Goal: Task Accomplishment & Management: Manage account settings

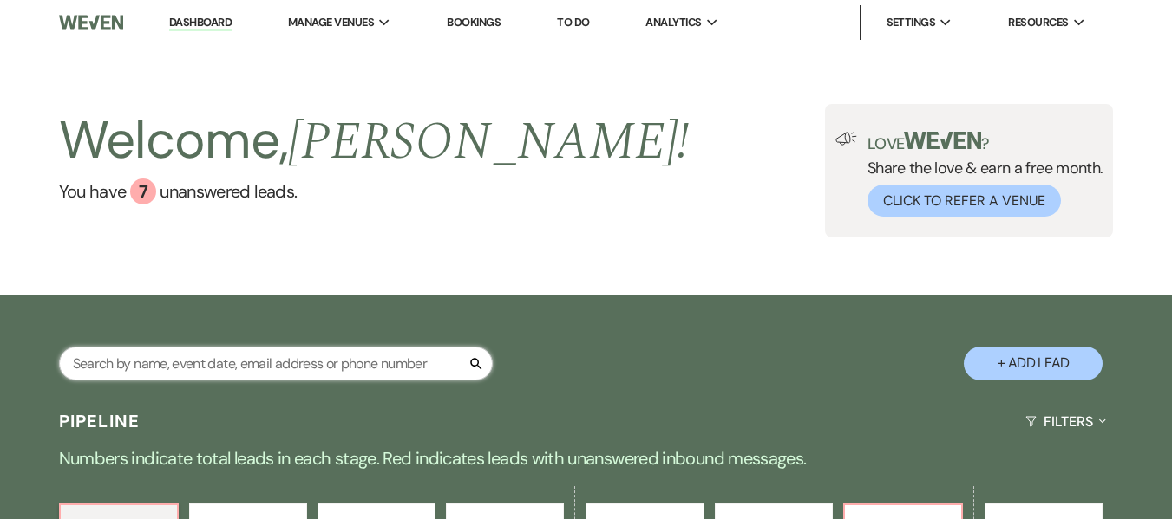
drag, startPoint x: 261, startPoint y: 365, endPoint x: 544, endPoint y: 257, distance: 302.8
click at [261, 367] on input "text" at bounding box center [276, 364] width 434 height 34
click at [196, 374] on input "text" at bounding box center [276, 364] width 434 height 34
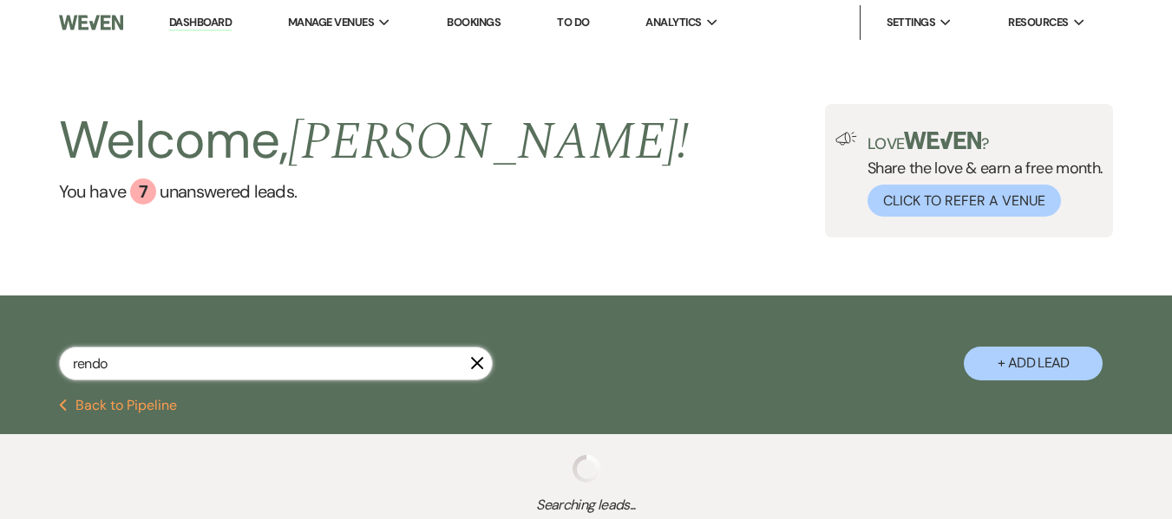
type input "[PERSON_NAME]"
select select "5"
select select "9"
select select "4"
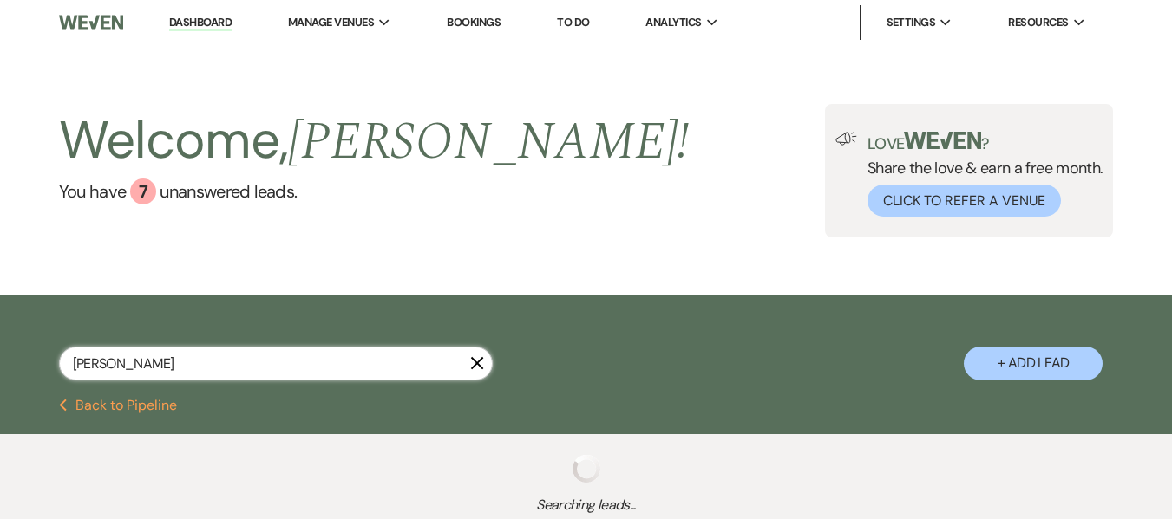
select select "8"
select select "5"
select select "8"
select select "5"
select select "8"
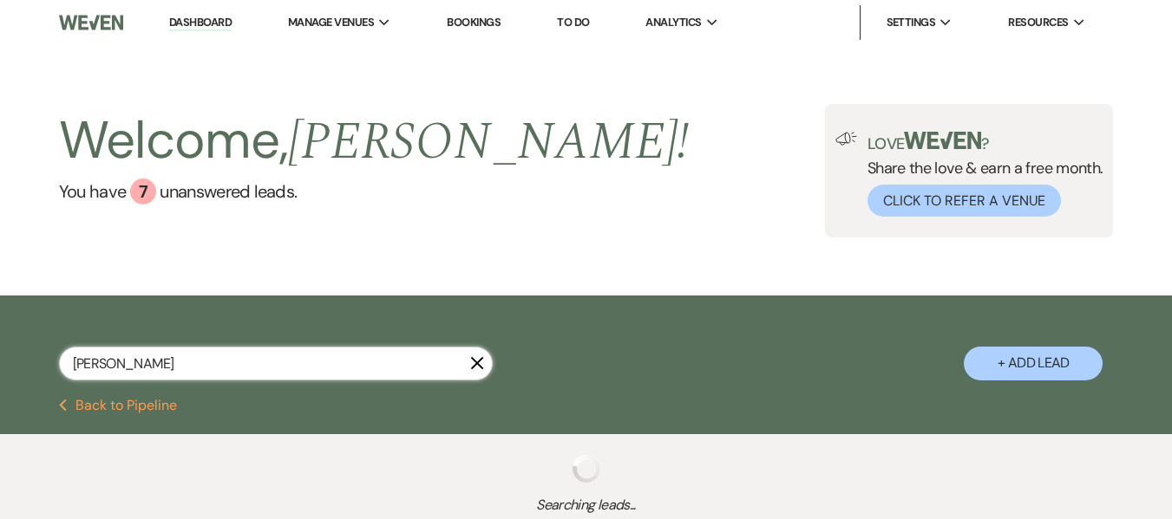
select select "5"
select select "8"
select select "5"
select select "8"
select select "5"
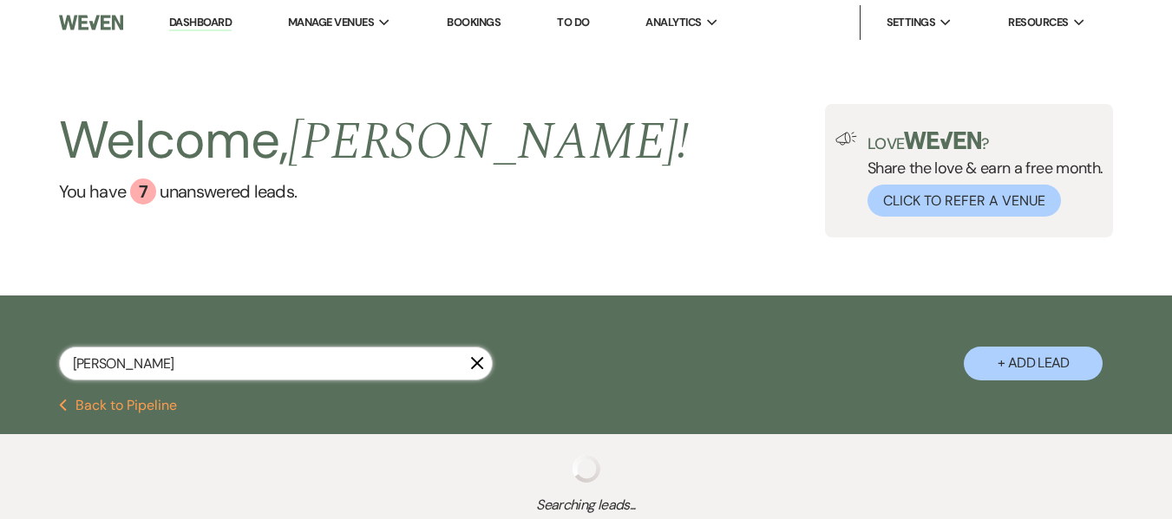
select select "8"
select select "5"
select select "8"
select select "5"
select select "8"
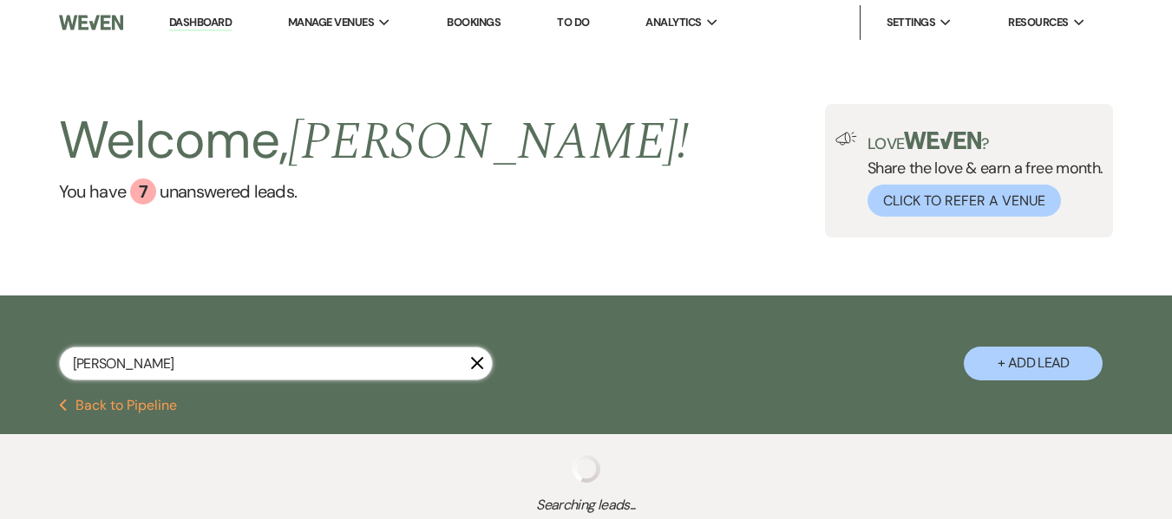
select select "5"
select select "8"
select select "5"
select select "8"
select select "5"
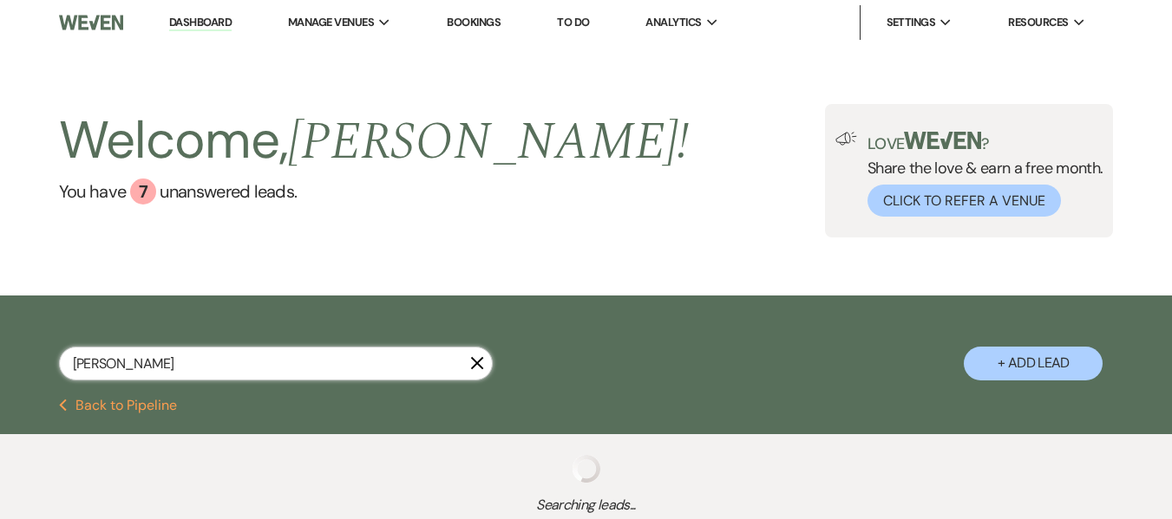
select select "8"
select select "7"
select select "8"
select select "5"
select select "8"
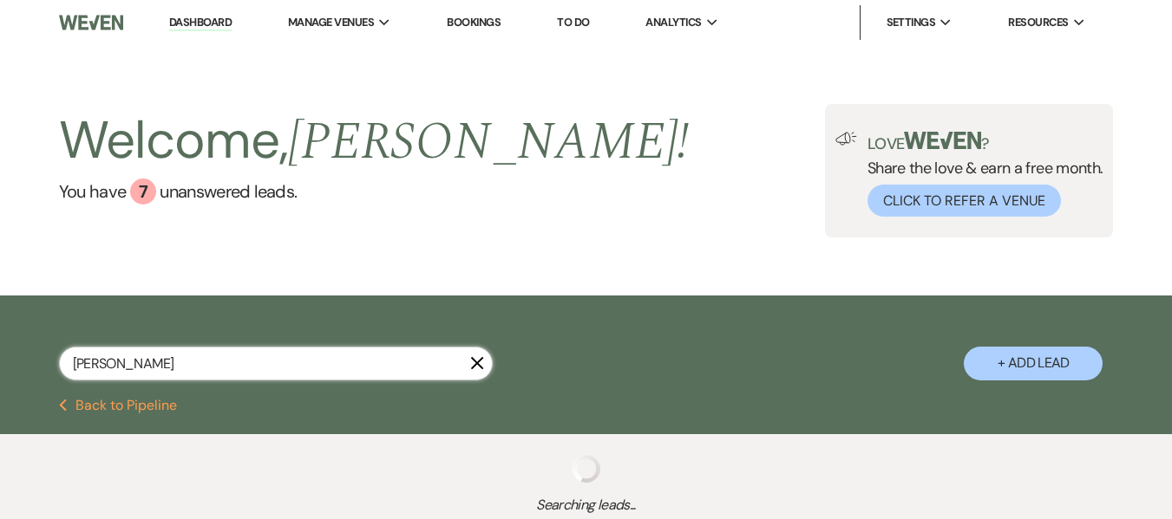
select select "5"
select select "8"
select select "5"
select select "8"
select select "5"
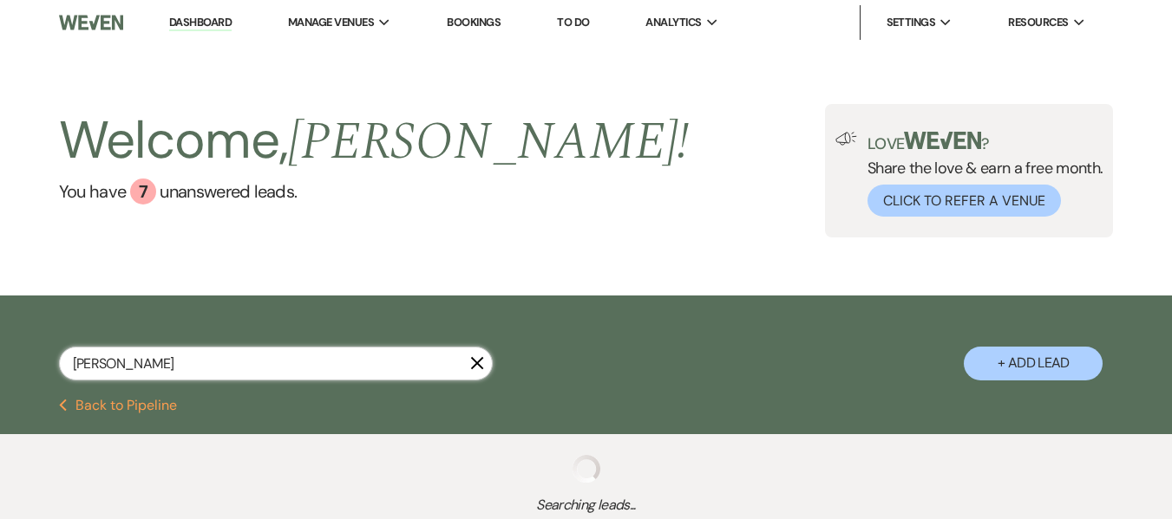
select select "8"
select select "5"
select select "8"
select select "5"
select select "8"
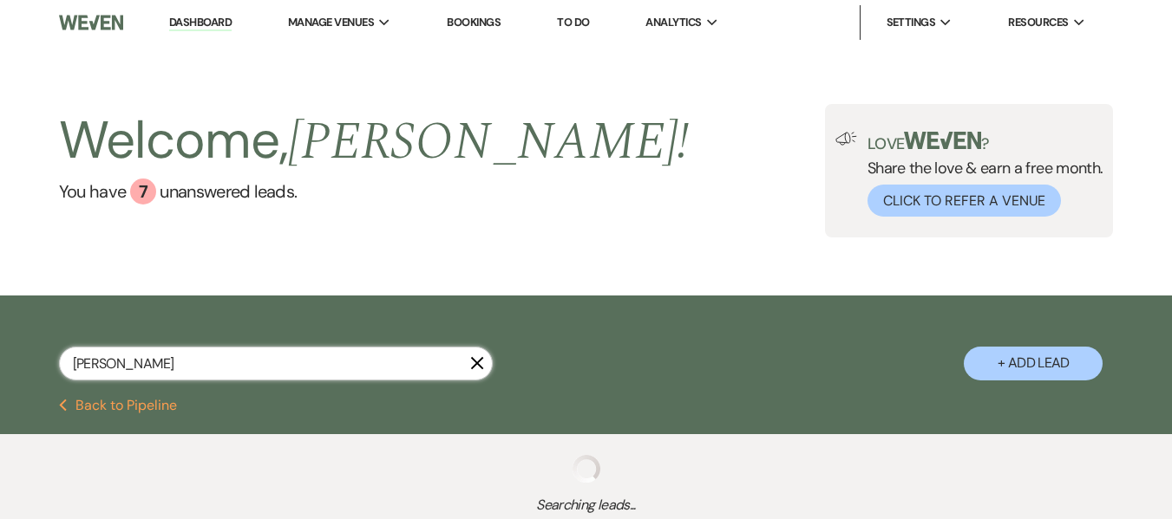
select select "5"
select select "8"
select select "7"
select select "8"
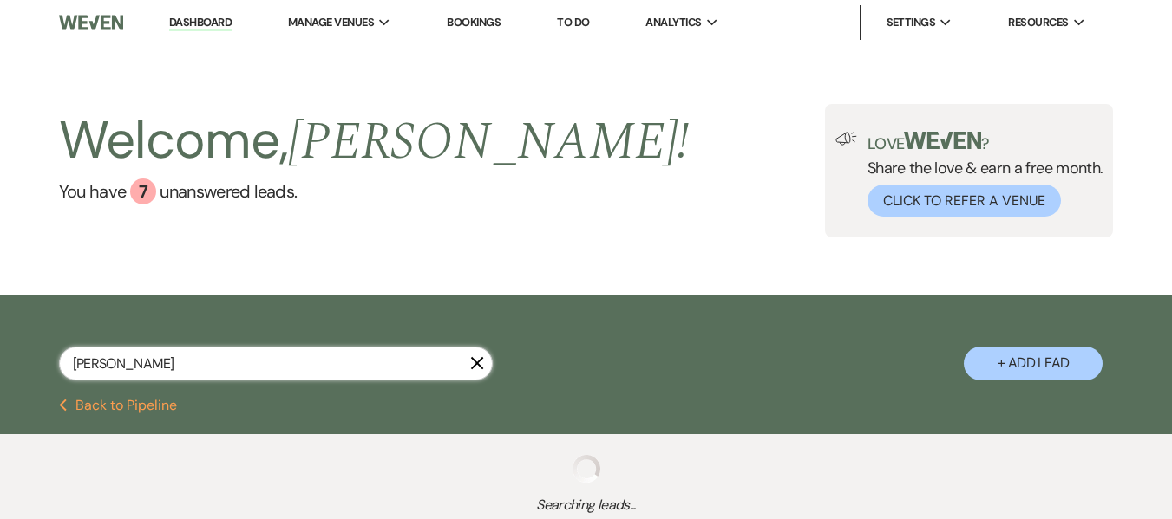
select select "8"
select select "5"
select select "8"
select select "5"
select select "8"
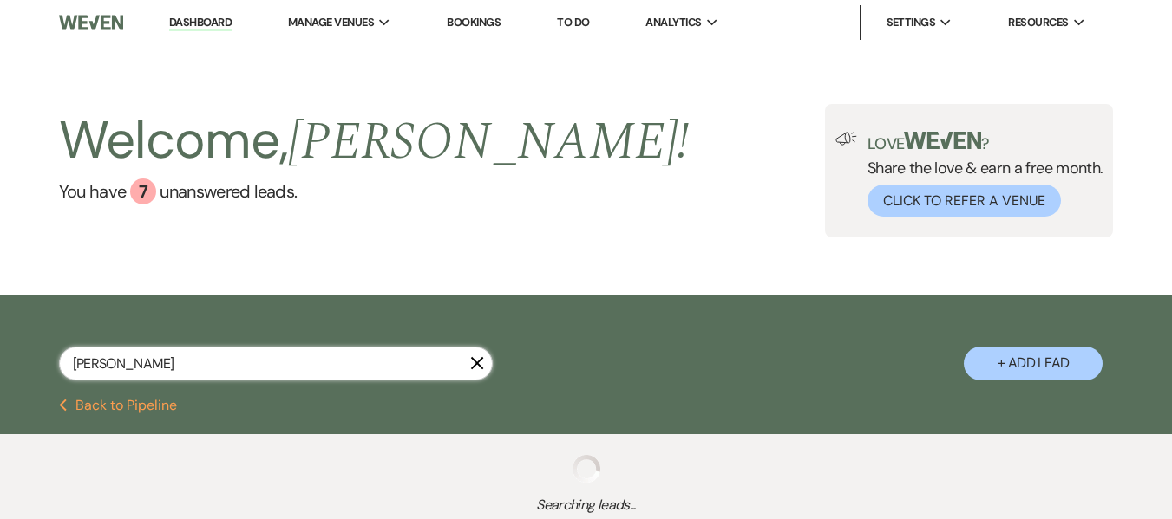
select select "5"
select select "8"
select select "5"
select select "8"
select select "5"
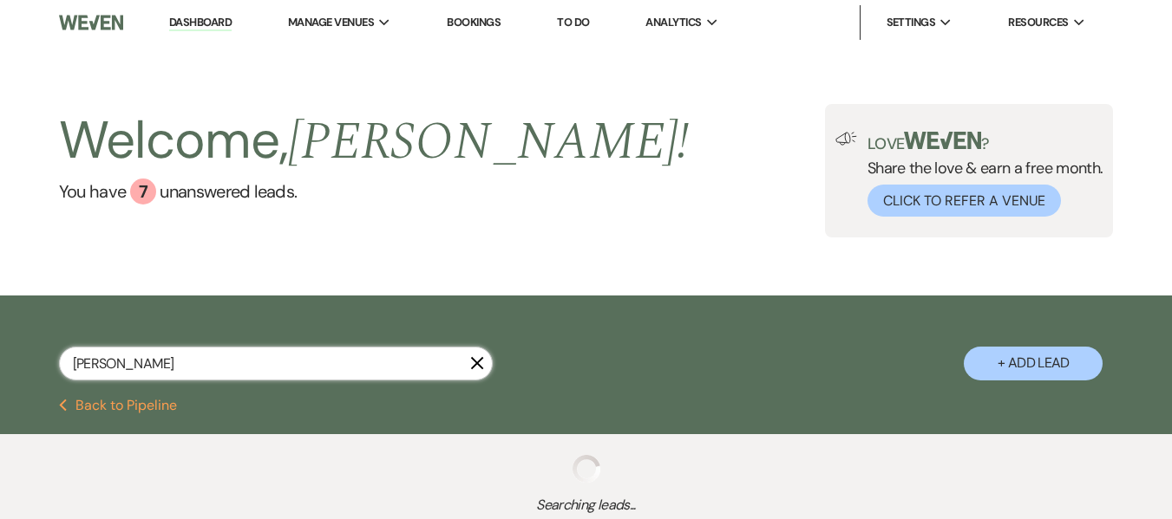
select select "8"
select select "5"
select select "8"
select select "5"
select select "8"
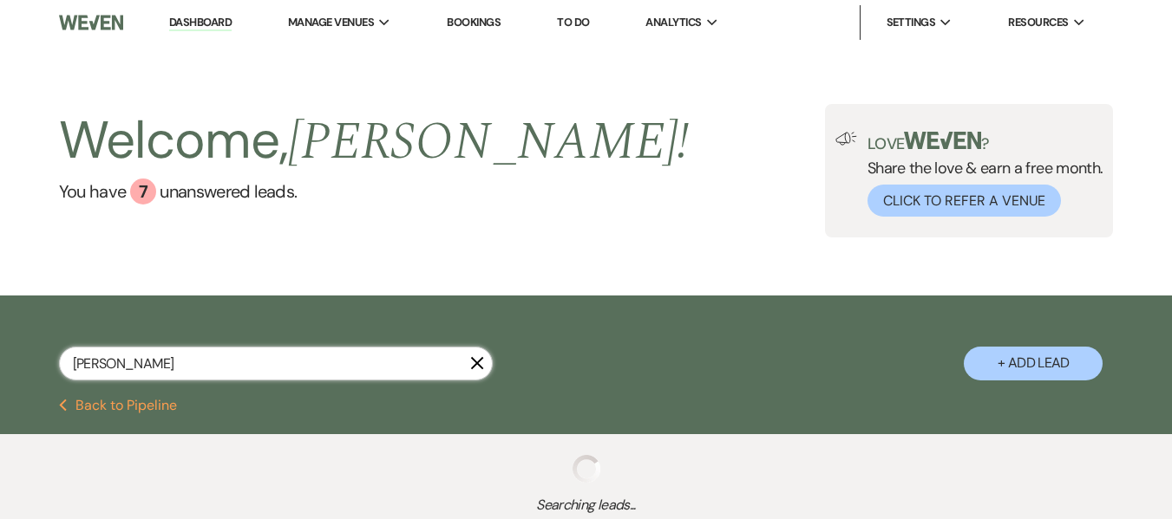
select select "5"
select select "8"
select select "4"
select select "8"
select select "5"
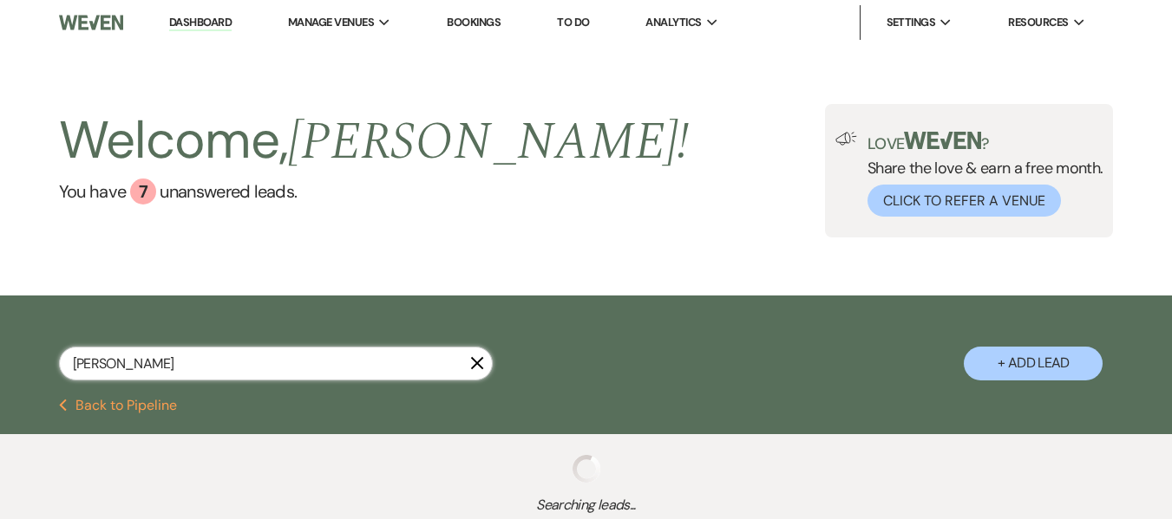
select select "8"
select select "6"
select select "8"
select select "5"
select select "8"
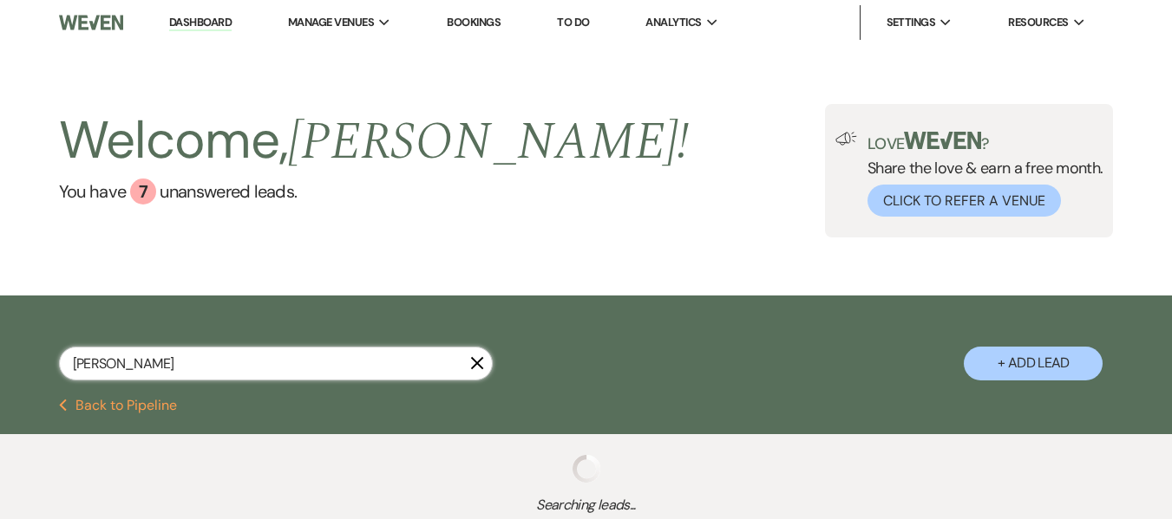
select select "5"
select select "8"
select select "10"
select select "8"
select select "6"
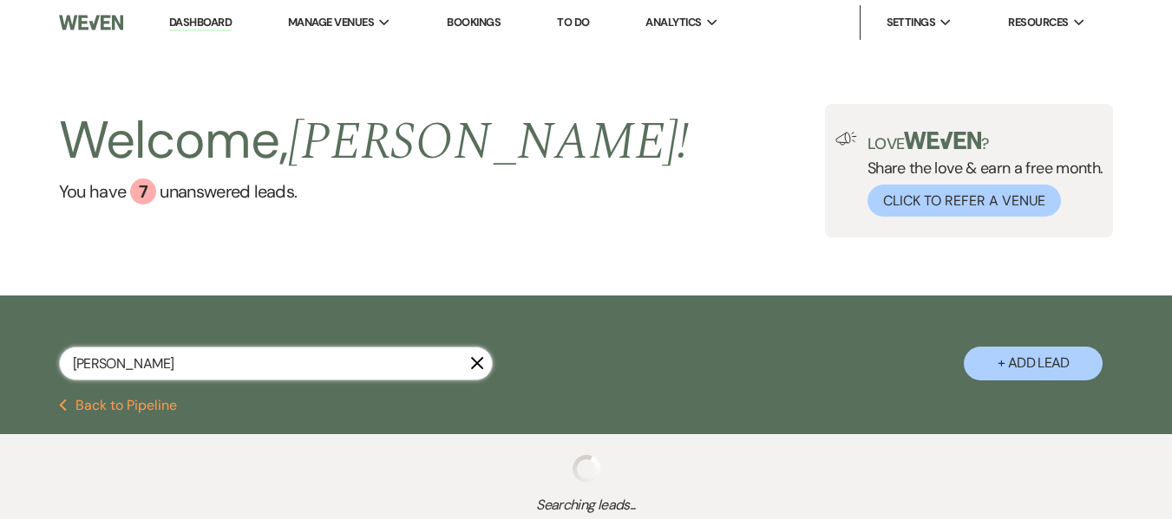
select select "8"
select select "5"
select select "8"
select select "5"
select select "8"
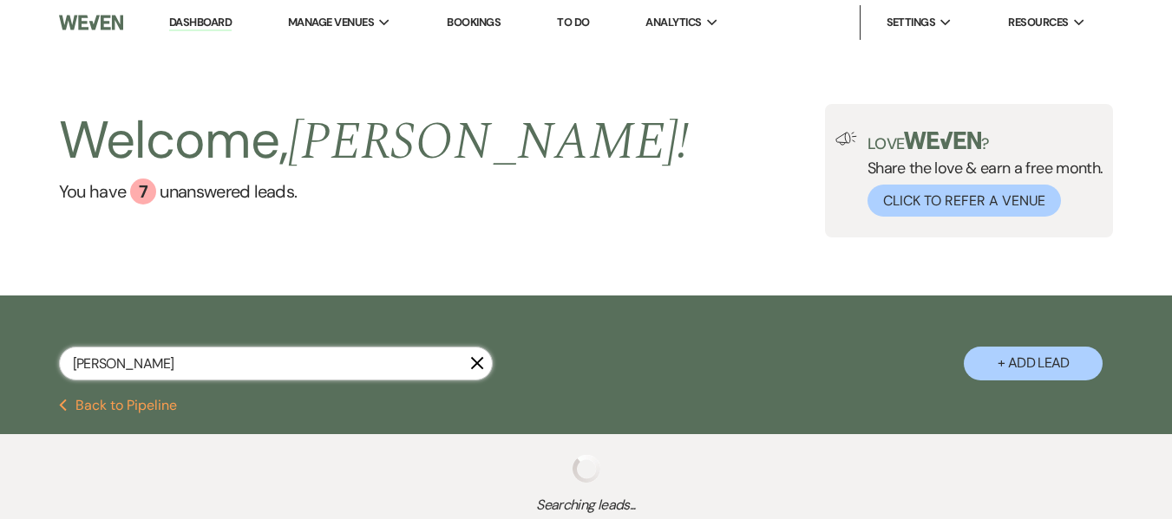
select select "5"
select select "8"
select select "5"
select select "8"
select select "5"
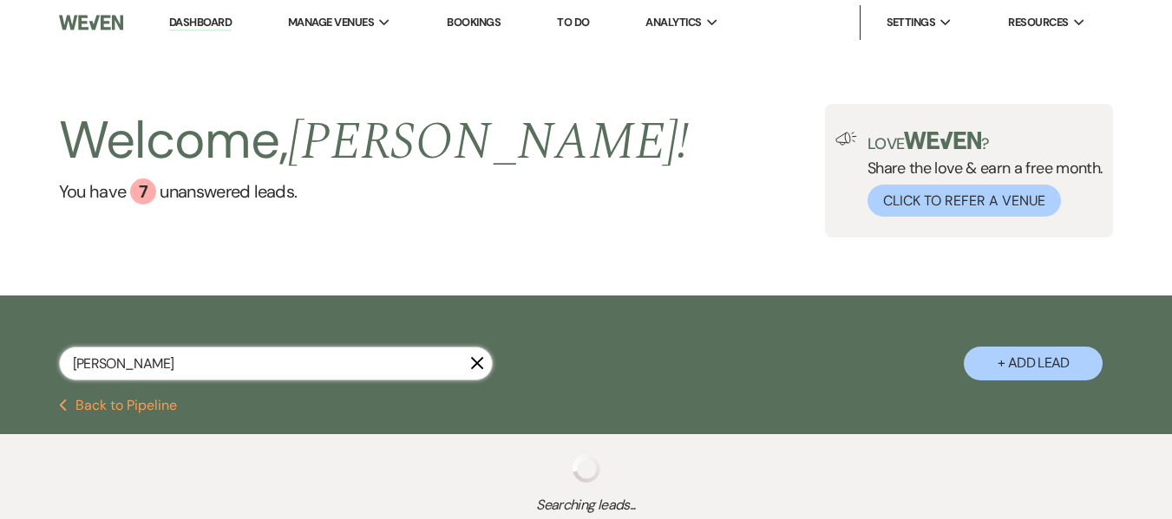
select select "8"
select select "5"
select select "8"
select select "4"
select select "8"
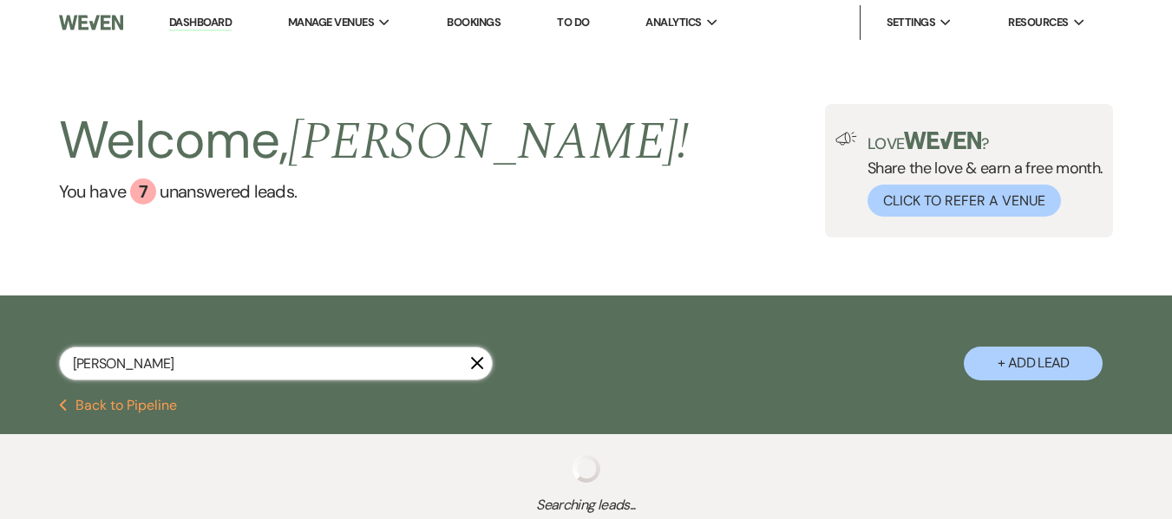
select select "5"
select select "8"
select select "5"
select select "8"
select select "5"
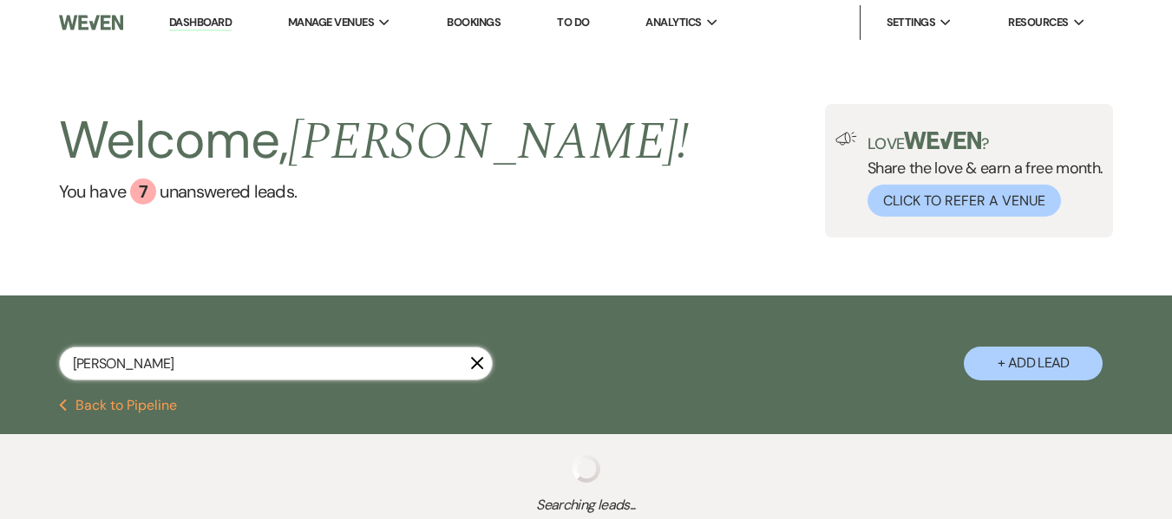
select select "8"
select select "5"
select select "8"
select select "5"
select select "8"
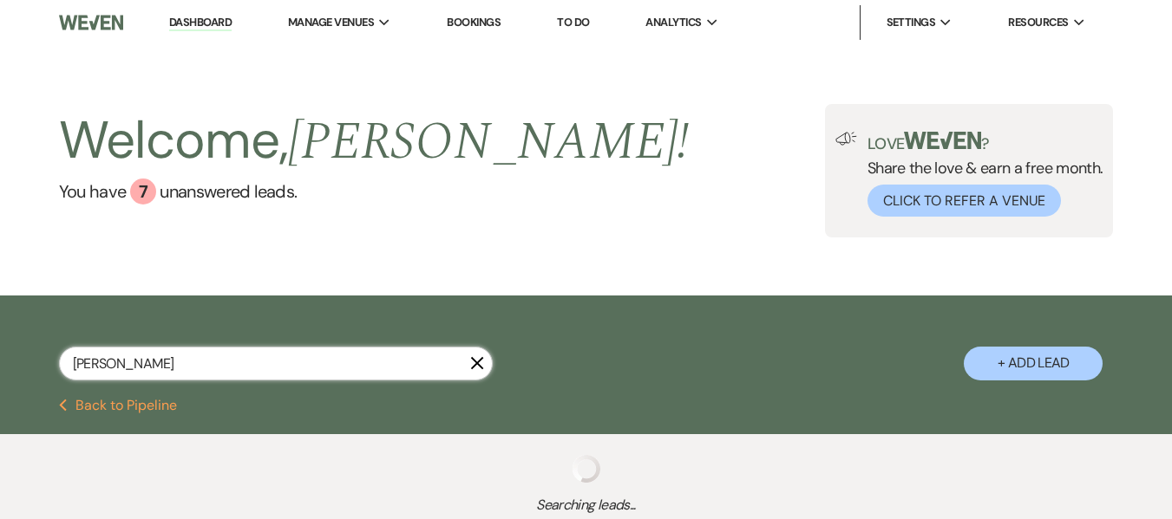
select select "6"
select select "8"
select select "5"
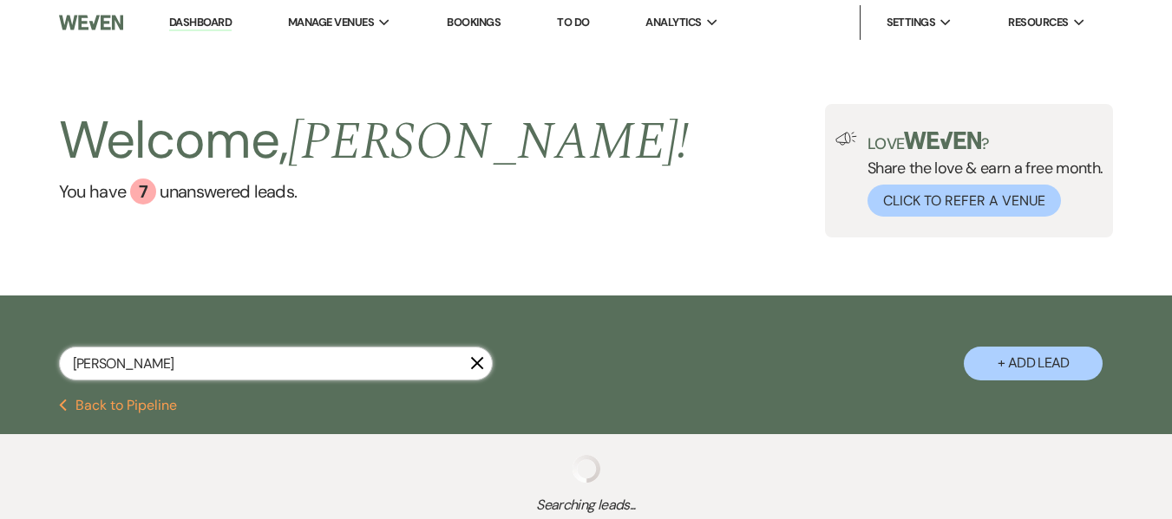
select select "8"
select select "5"
select select "8"
select select "5"
select select "8"
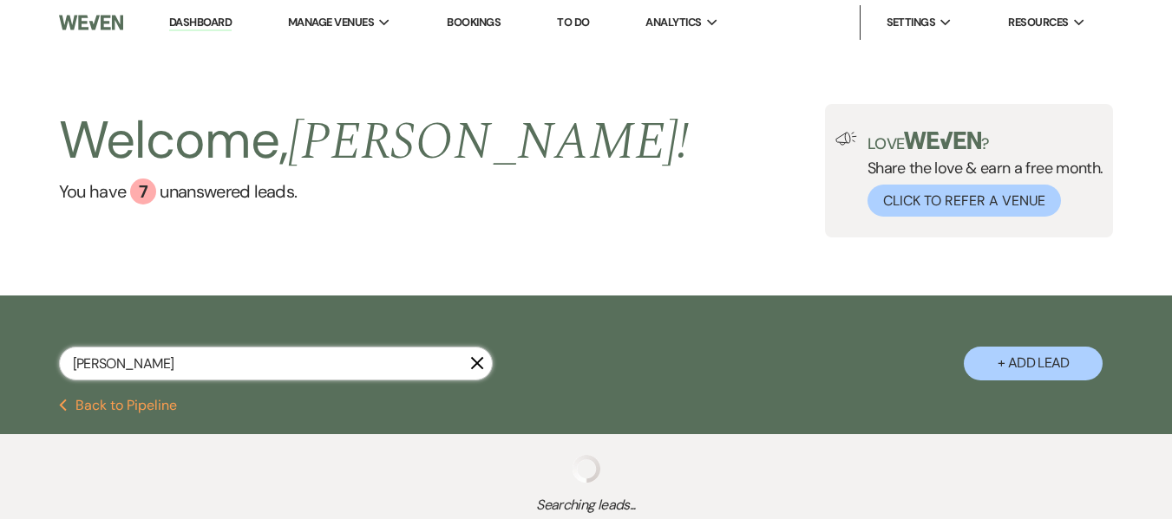
select select "5"
select select "8"
select select "5"
select select "8"
select select "10"
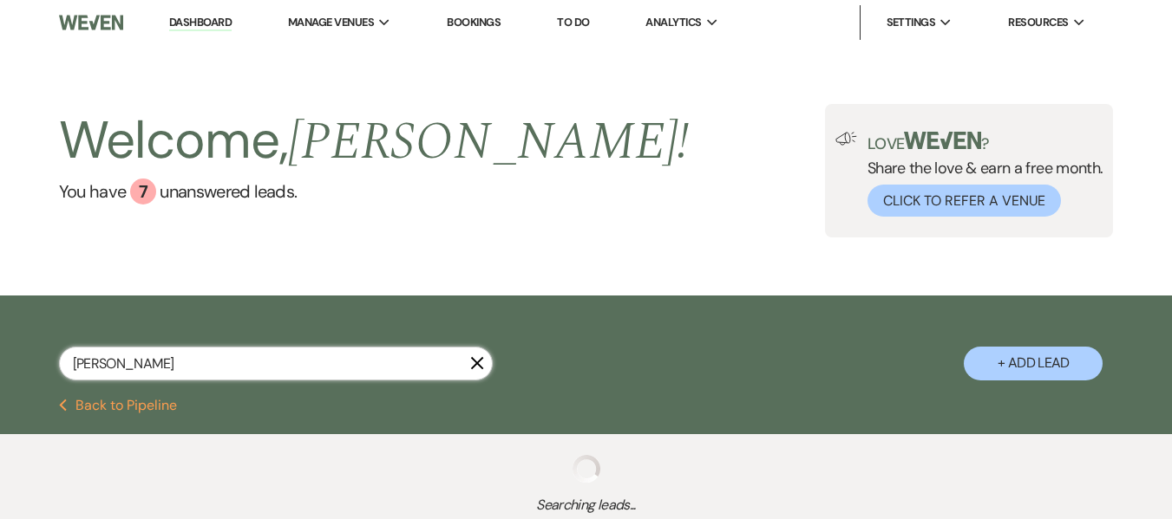
select select "8"
select select "5"
select select "8"
select select "6"
select select "8"
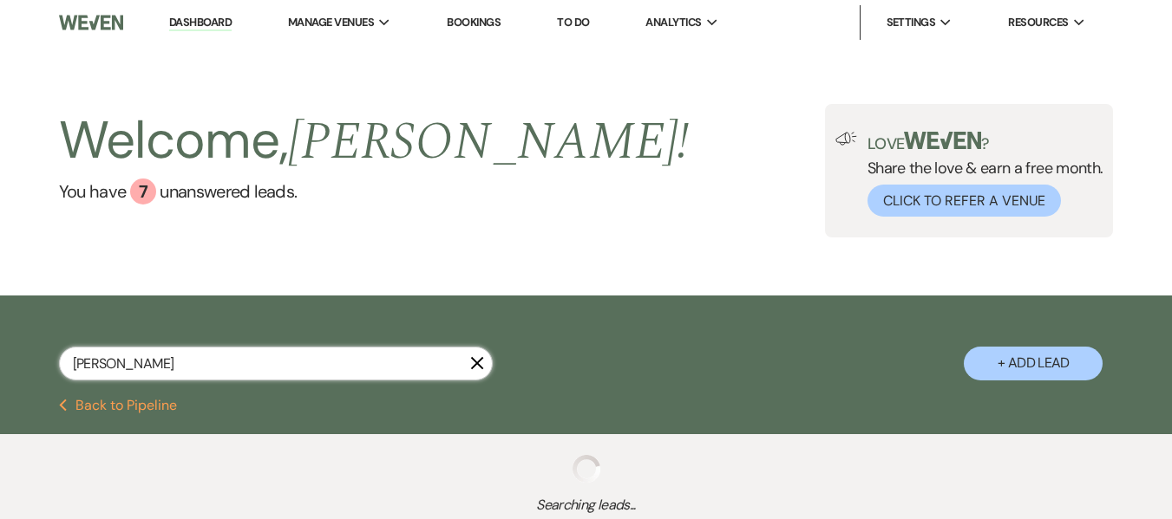
select select "5"
select select "8"
select select "5"
select select "8"
select select "5"
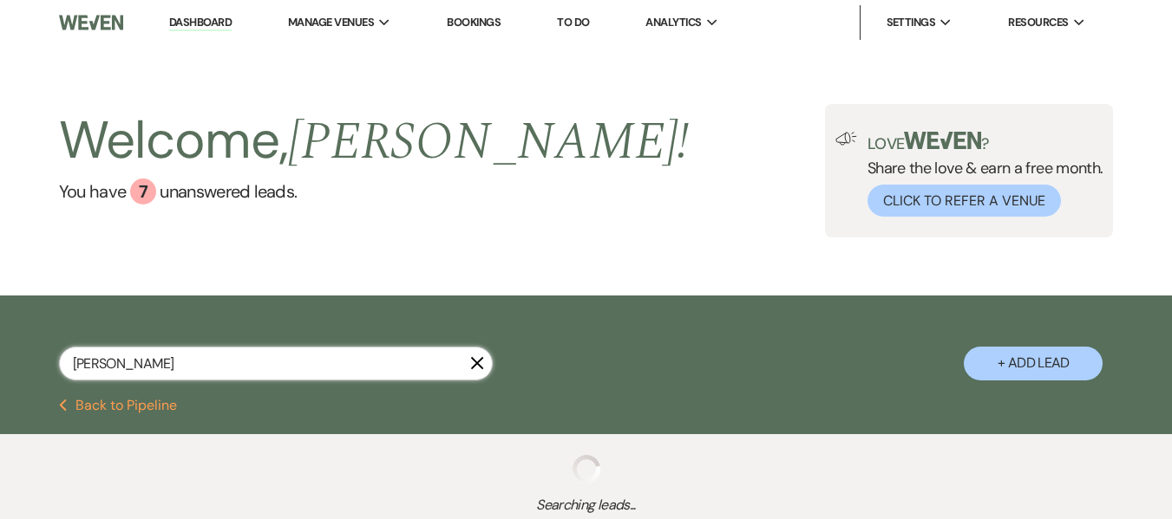
select select "8"
select select "5"
select select "8"
select select "5"
select select "8"
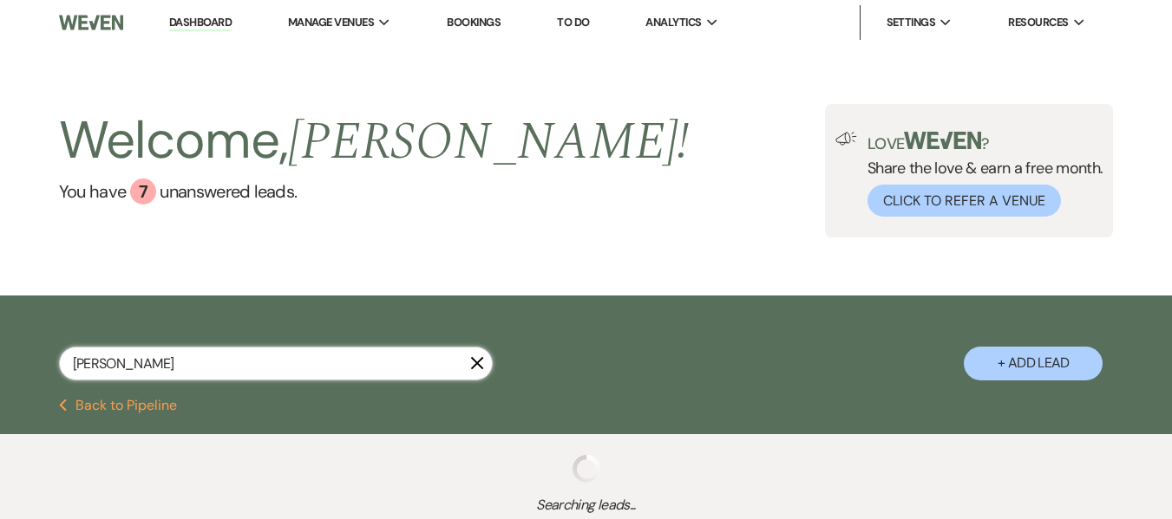
select select "5"
select select "8"
select select "5"
select select "8"
select select "5"
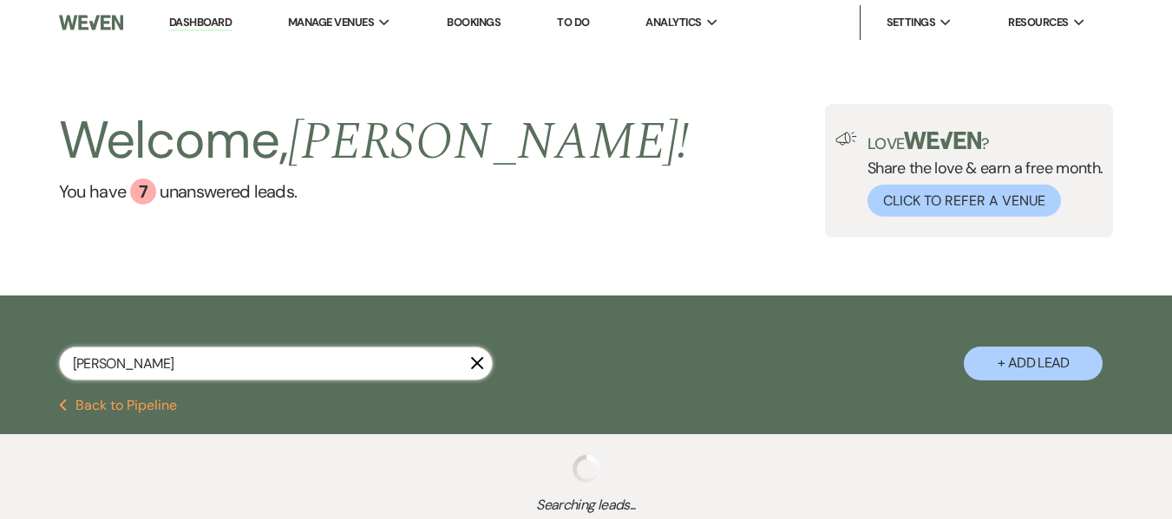
select select "8"
select select "5"
select select "8"
select select "6"
select select "8"
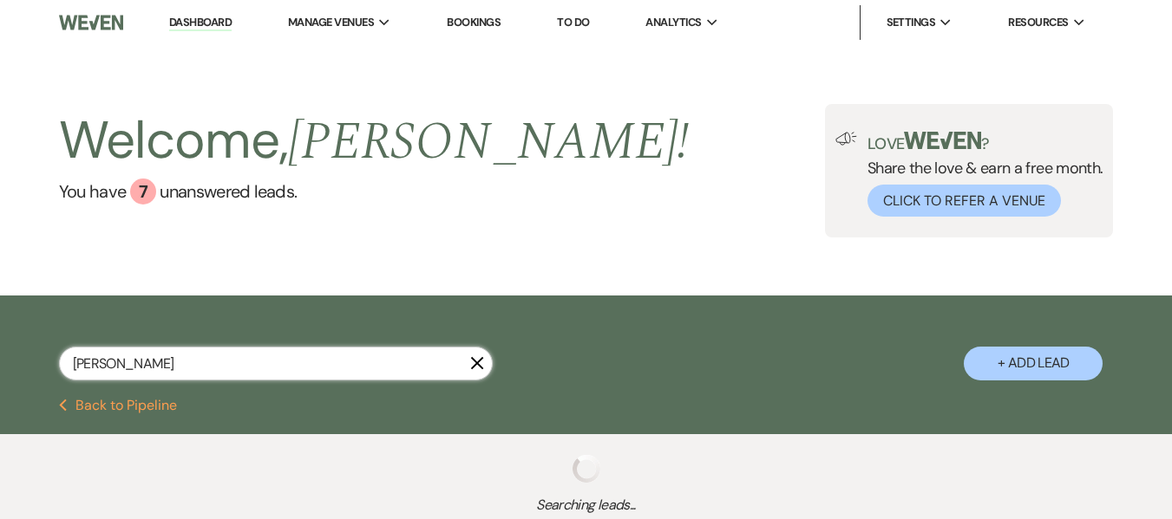
select select "5"
select select "8"
select select "5"
select select "8"
select select "5"
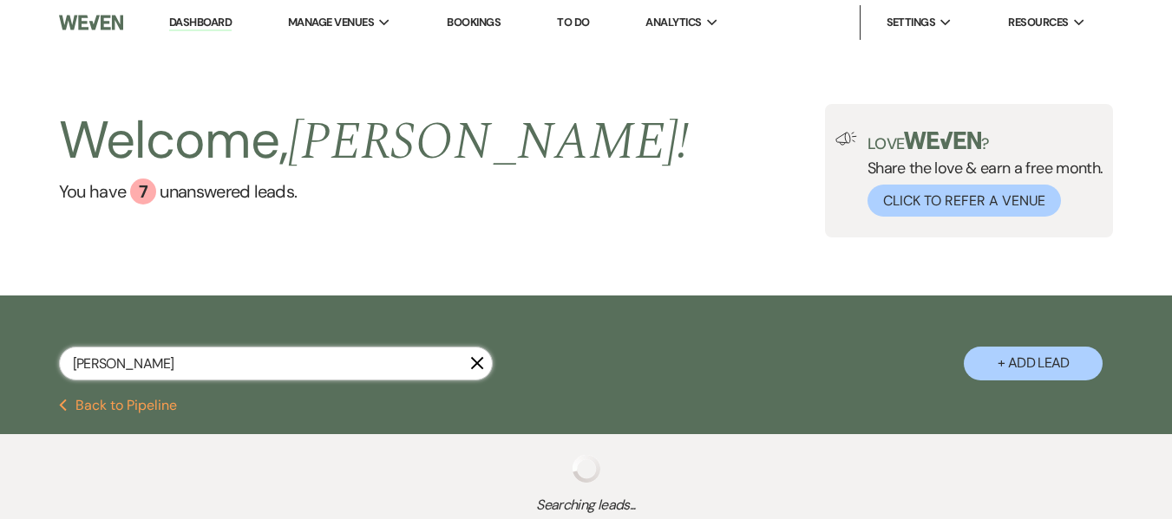
select select "8"
select select "5"
select select "8"
select select "3"
select select "8"
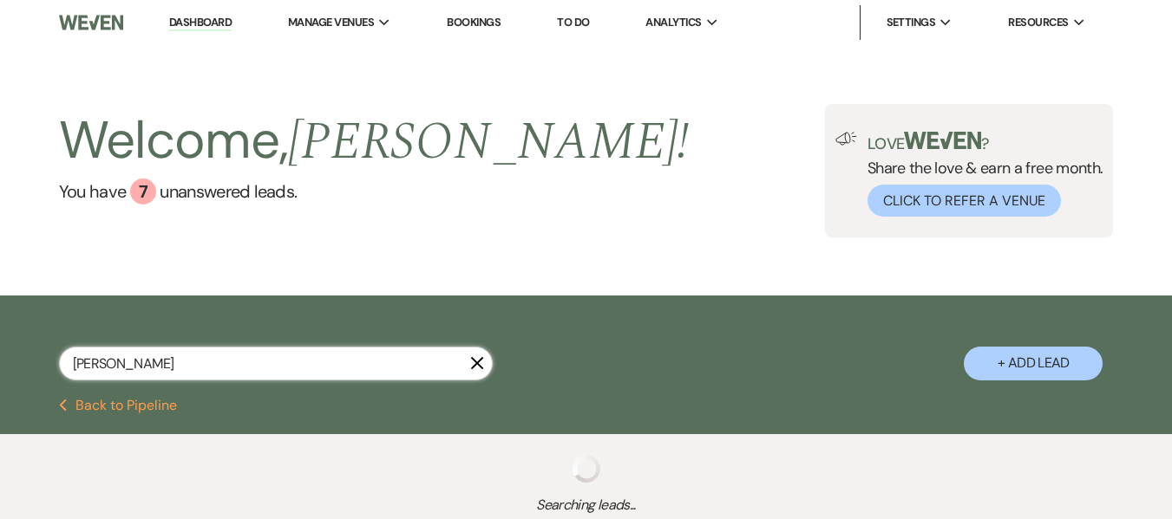
select select "5"
select select "8"
select select "5"
select select "8"
select select "5"
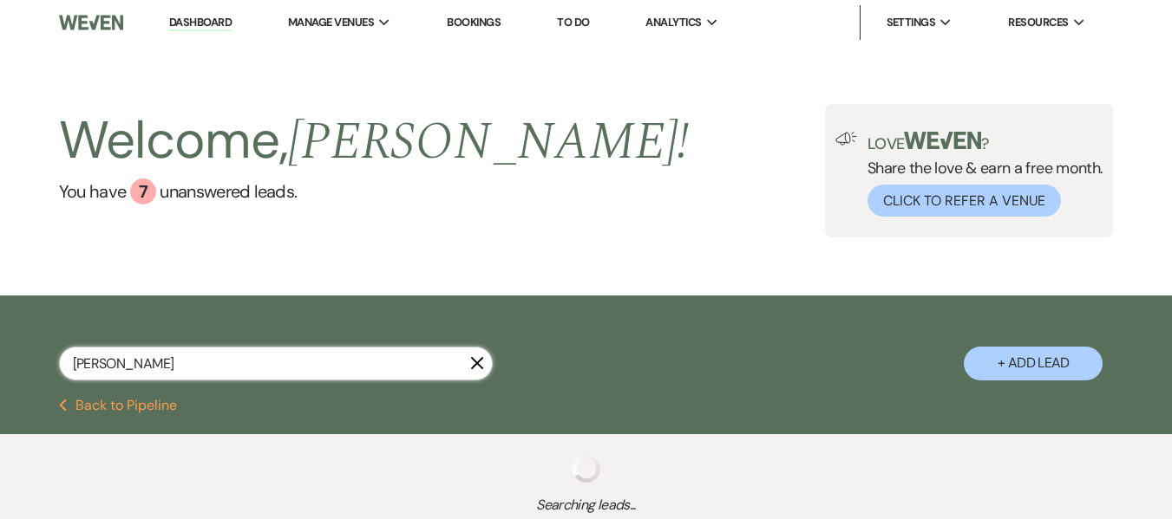
select select "8"
select select "5"
select select "8"
select select "5"
select select "8"
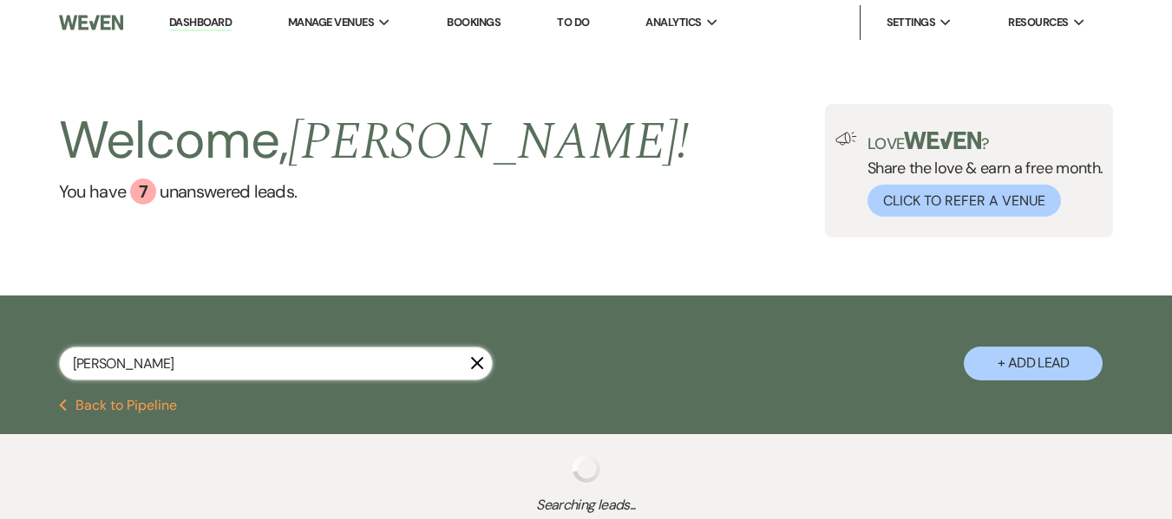
select select "5"
select select "8"
select select "5"
select select "8"
select select "5"
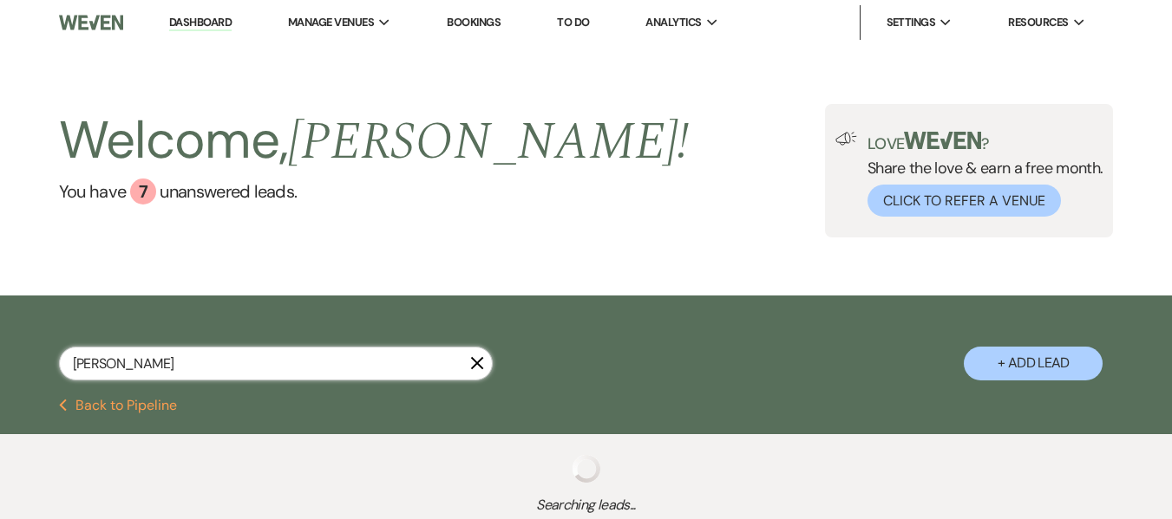
select select "8"
select select "5"
select select "8"
select select "5"
select select "8"
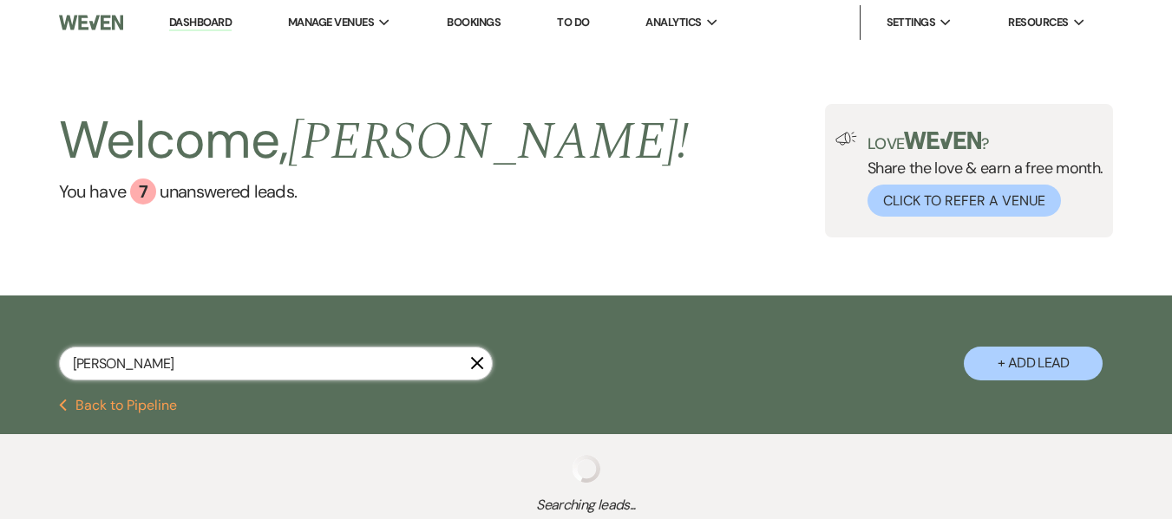
select select "5"
select select "8"
select select "5"
select select "8"
select select "5"
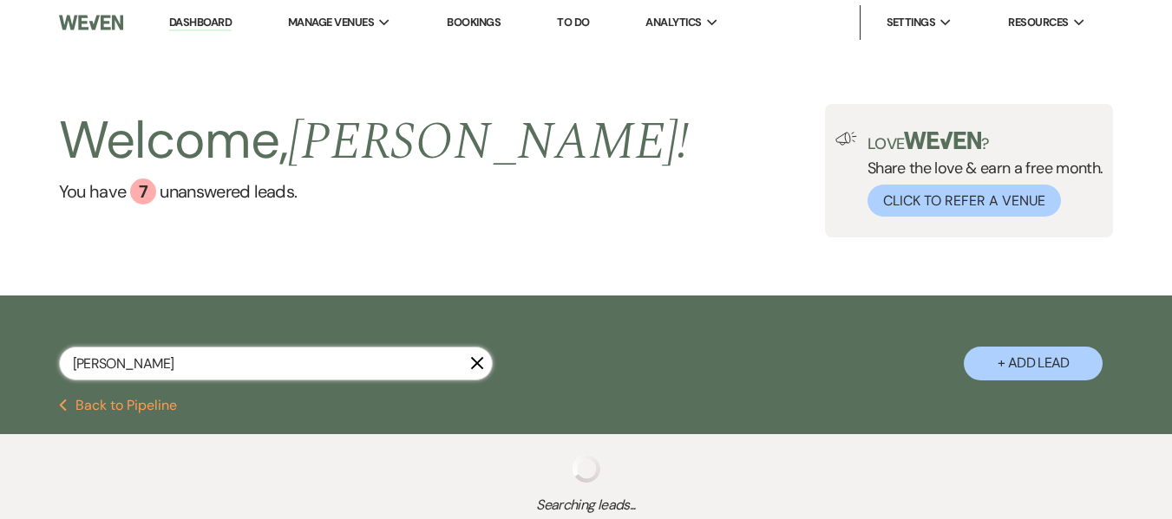
select select "8"
select select "5"
select select "8"
select select "5"
select select "8"
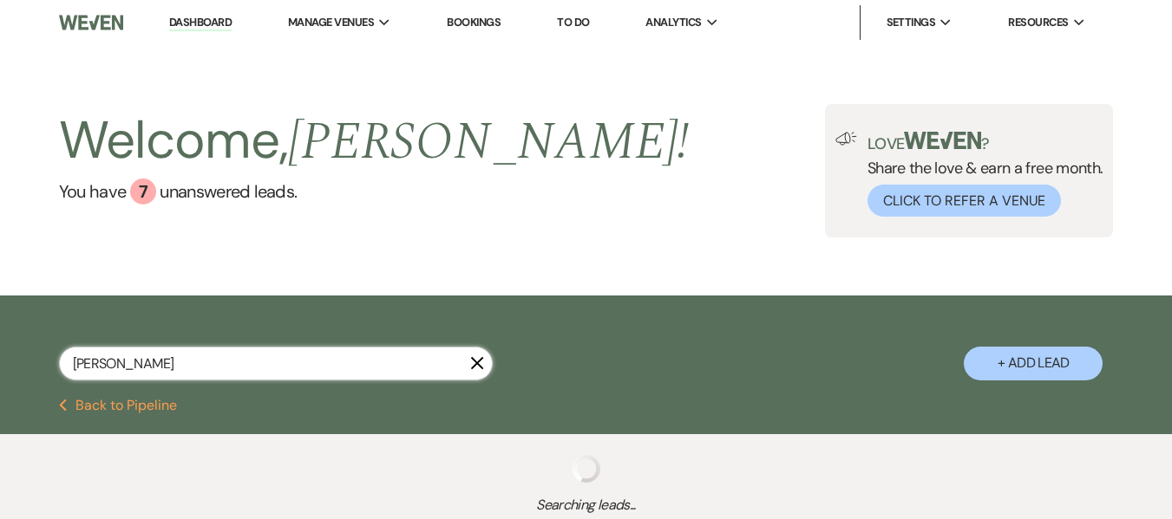
select select "5"
select select "8"
select select "5"
select select "8"
select select "3"
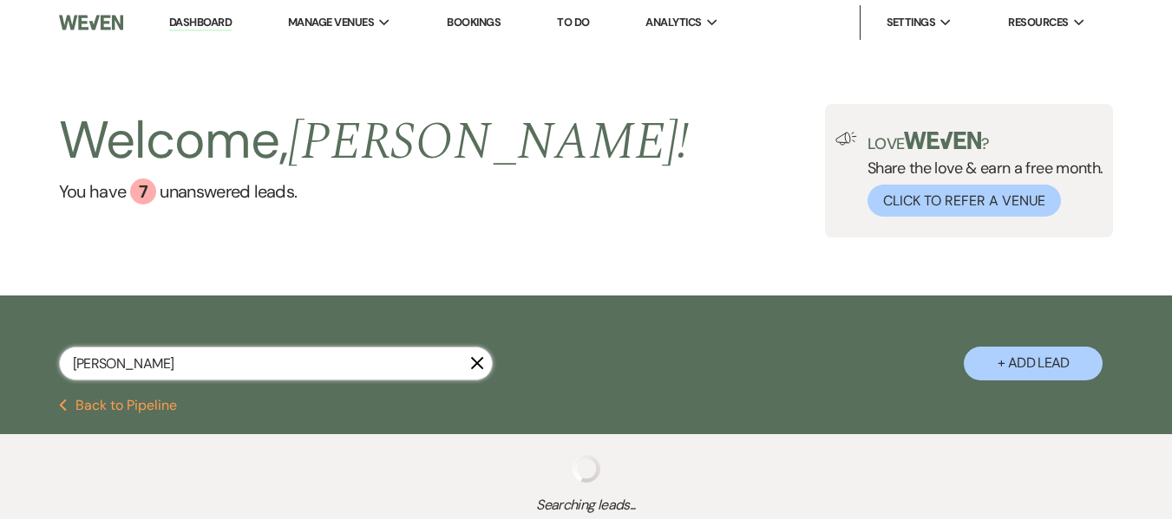
select select "8"
select select "1"
select select "8"
select select "3"
select select "8"
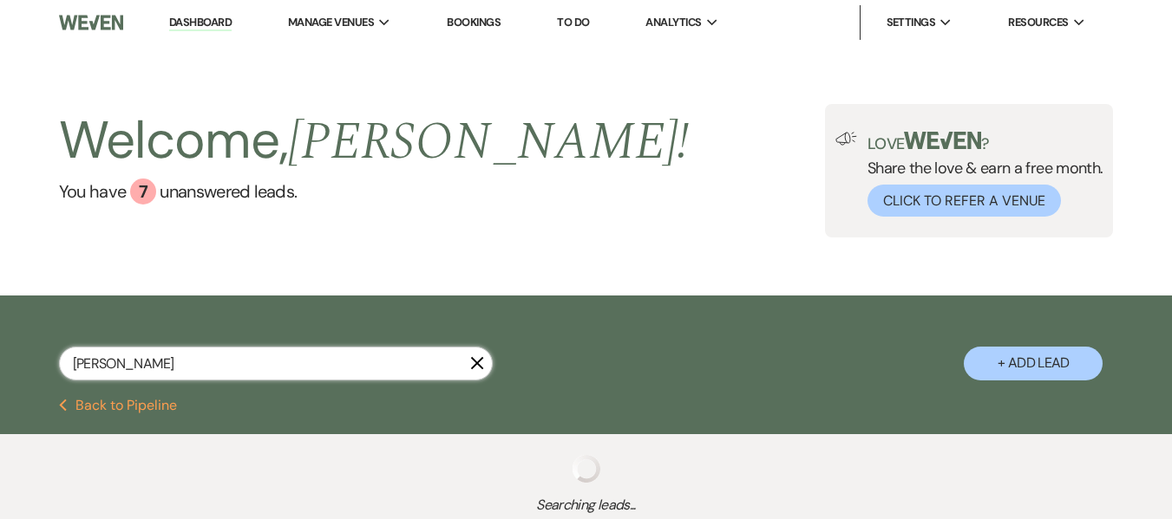
select select "5"
select select "8"
select select "5"
select select "8"
select select "3"
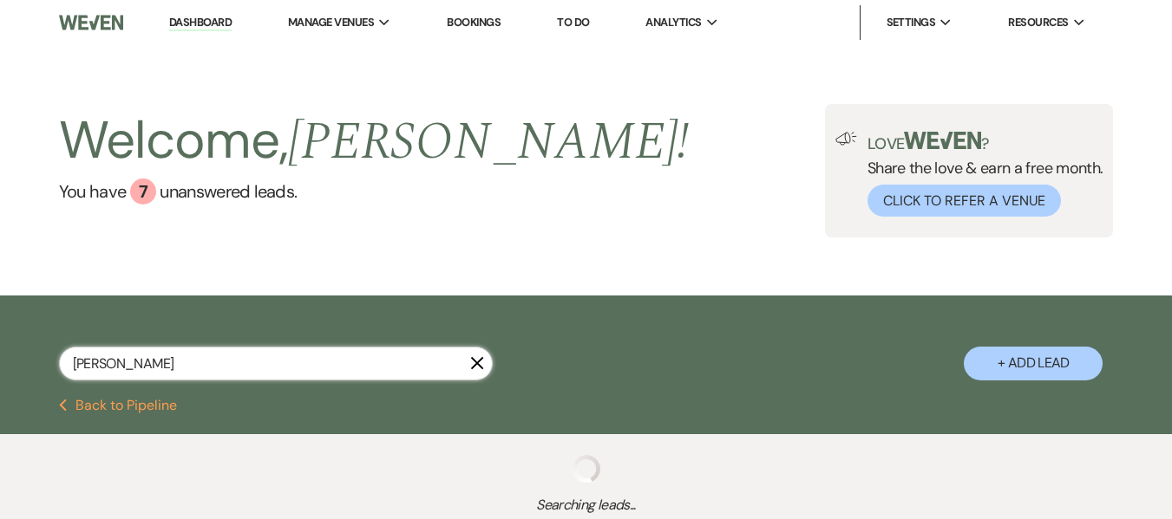
select select "8"
select select "5"
select select "8"
select select "5"
select select "8"
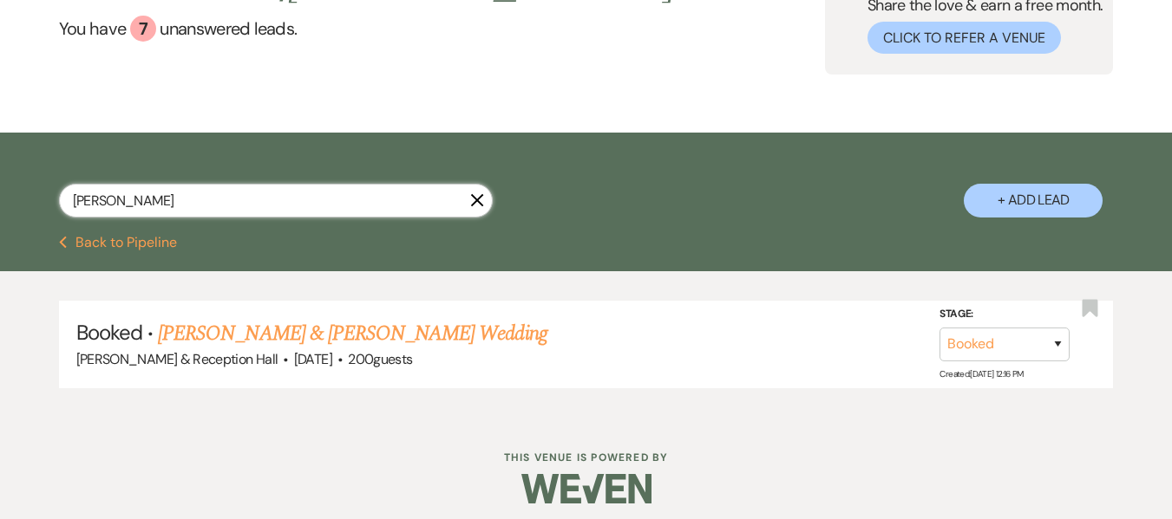
scroll to position [173, 0]
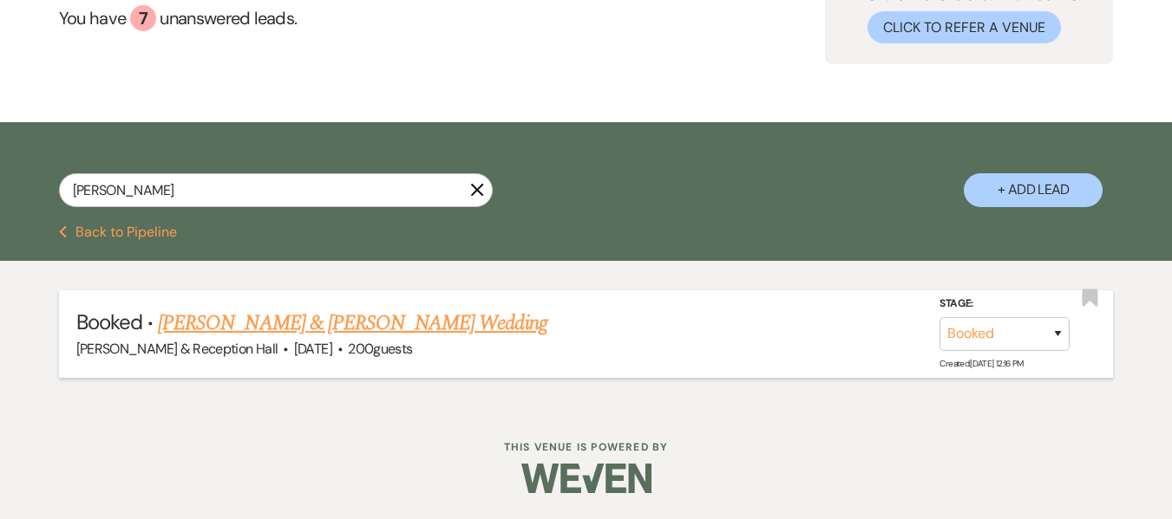
click at [394, 323] on link "[PERSON_NAME] & [PERSON_NAME] Wedding" at bounding box center [352, 323] width 388 height 31
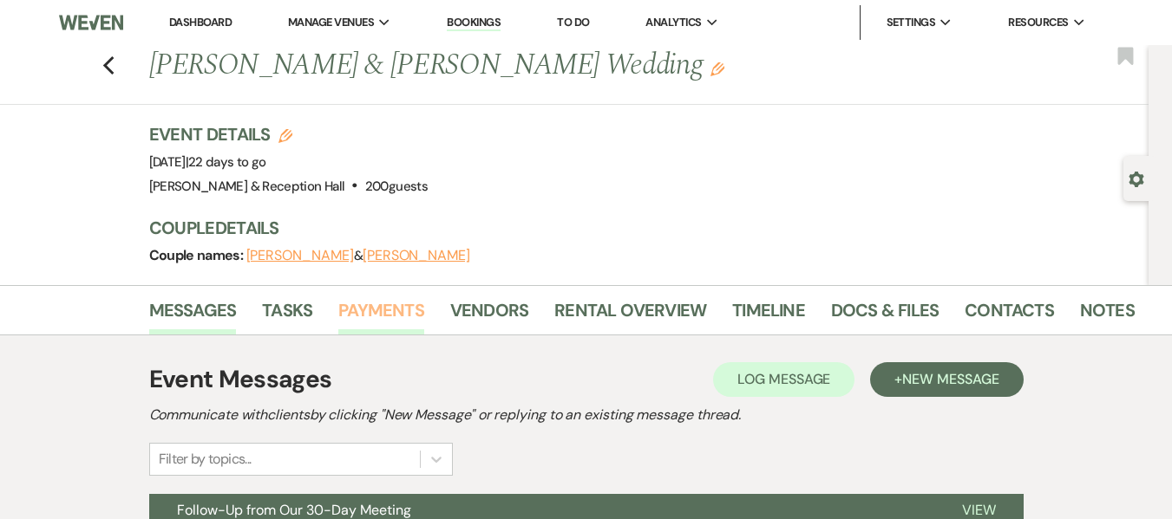
click at [390, 313] on link "Payments" at bounding box center [381, 316] width 86 height 38
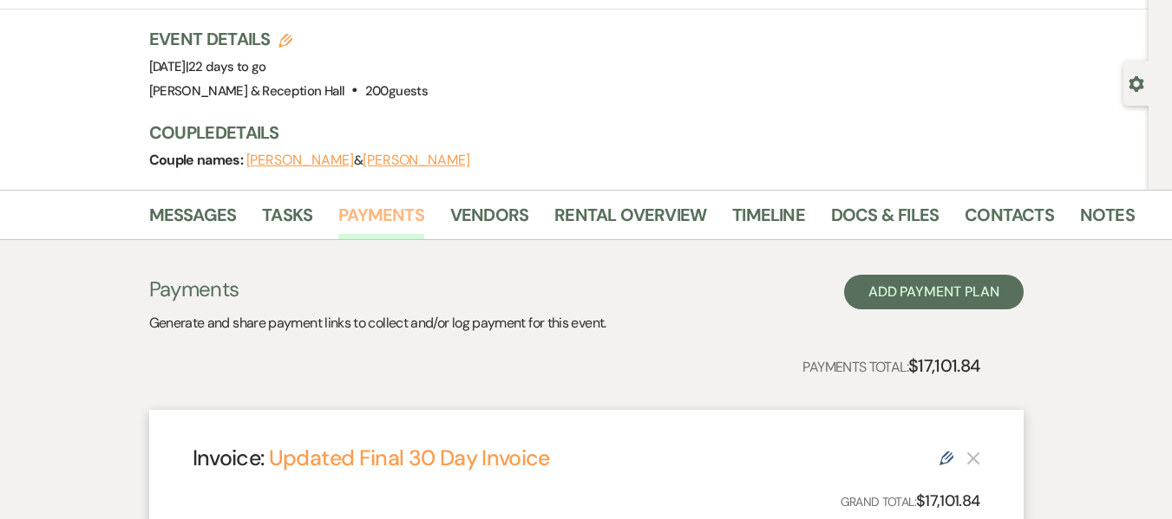
scroll to position [260, 0]
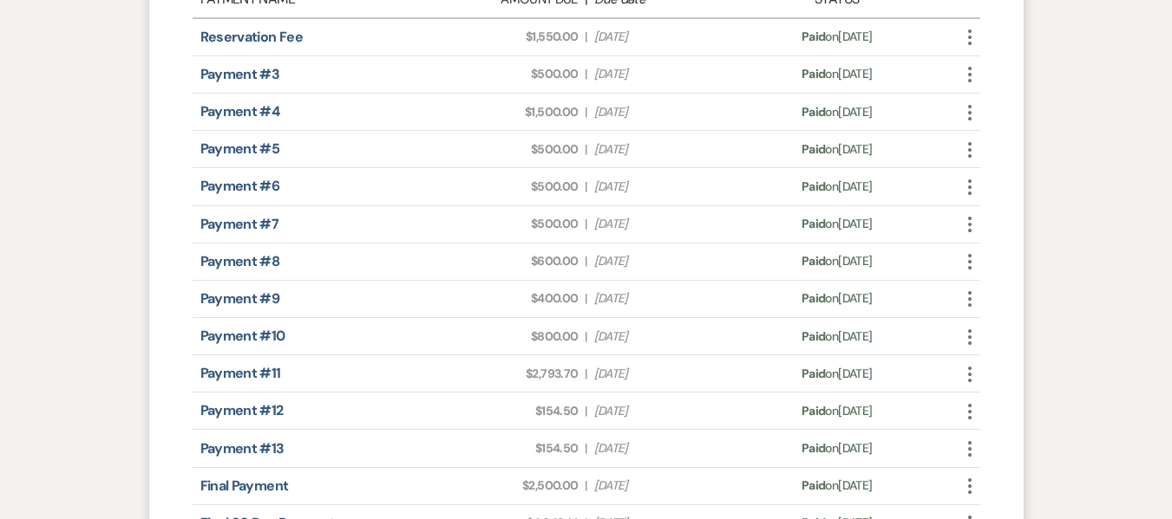
scroll to position [251, 0]
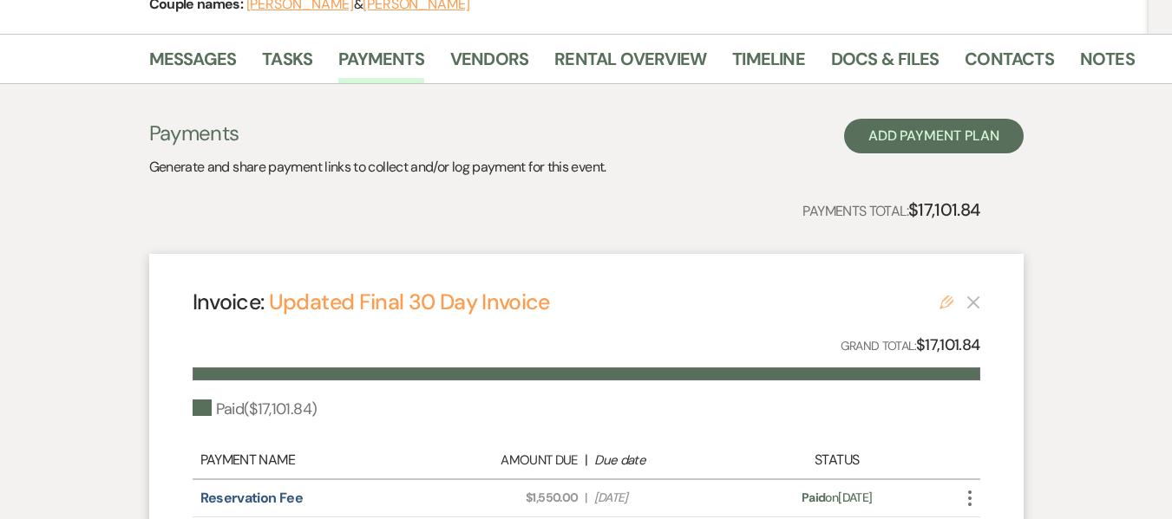
click at [944, 306] on icon "Edit" at bounding box center [946, 303] width 14 height 14
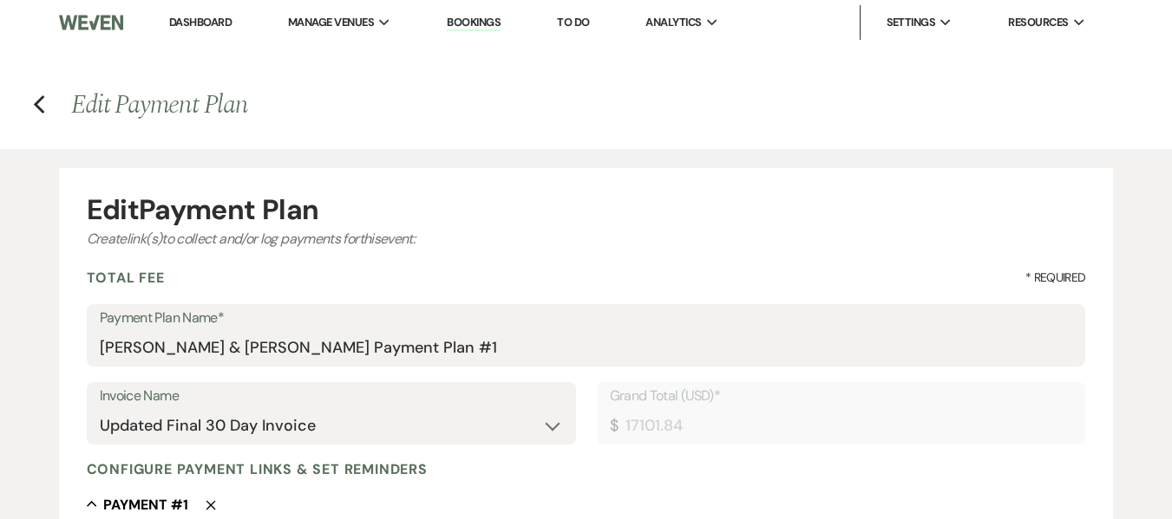
click at [469, 19] on link "Bookings" at bounding box center [474, 23] width 54 height 16
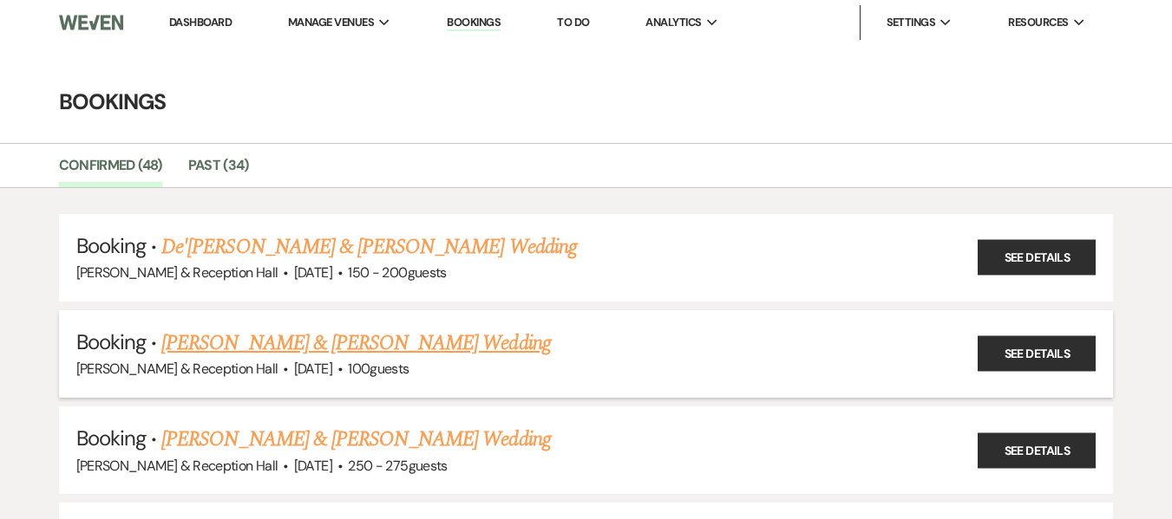
click at [395, 334] on link "[PERSON_NAME] & [PERSON_NAME] Wedding" at bounding box center [355, 343] width 388 height 31
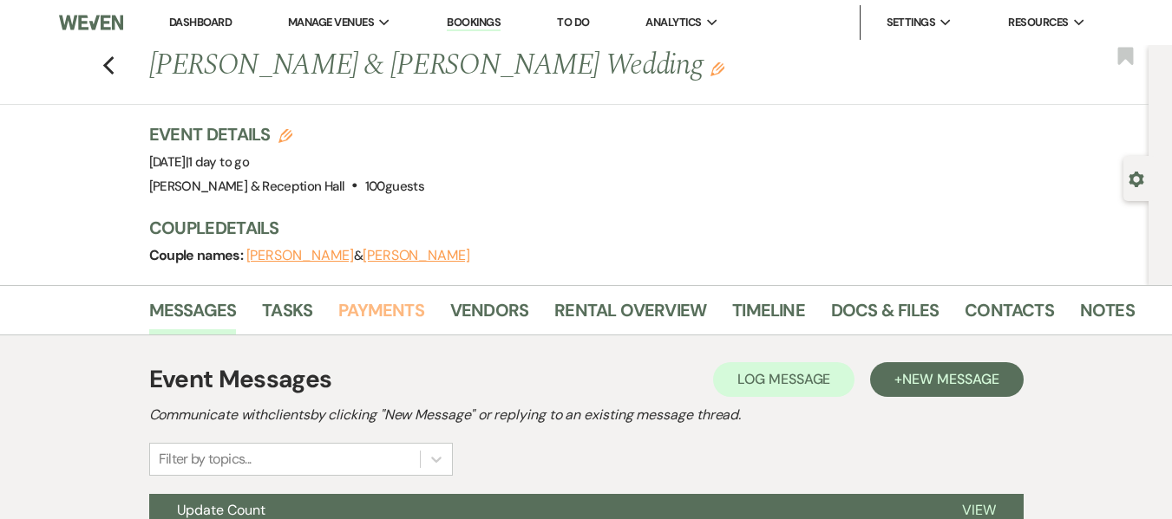
drag, startPoint x: 403, startPoint y: 310, endPoint x: 434, endPoint y: 297, distance: 32.7
click at [405, 309] on link "Payments" at bounding box center [381, 316] width 86 height 38
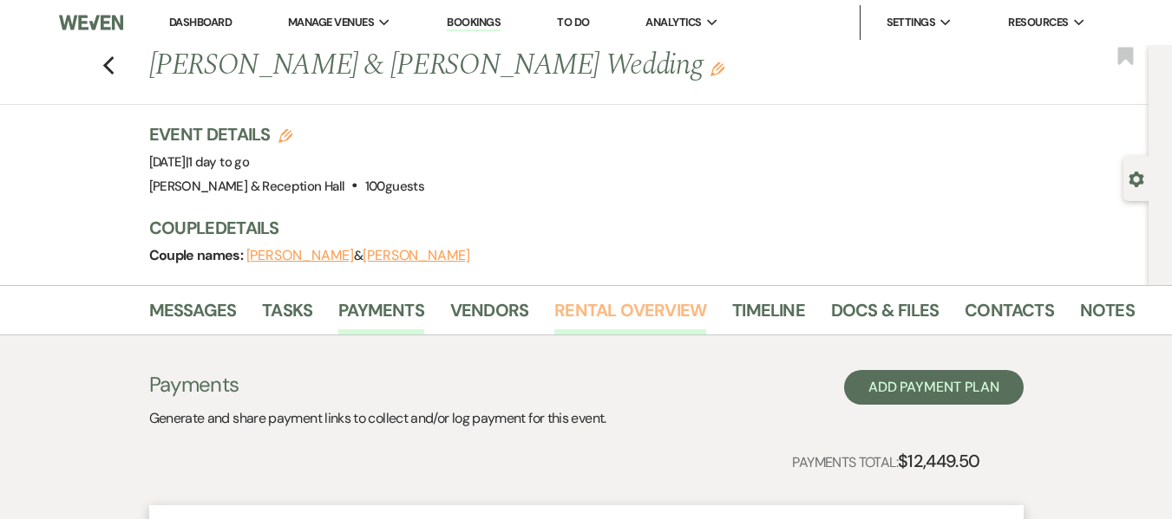
click at [624, 313] on link "Rental Overview" at bounding box center [630, 316] width 152 height 38
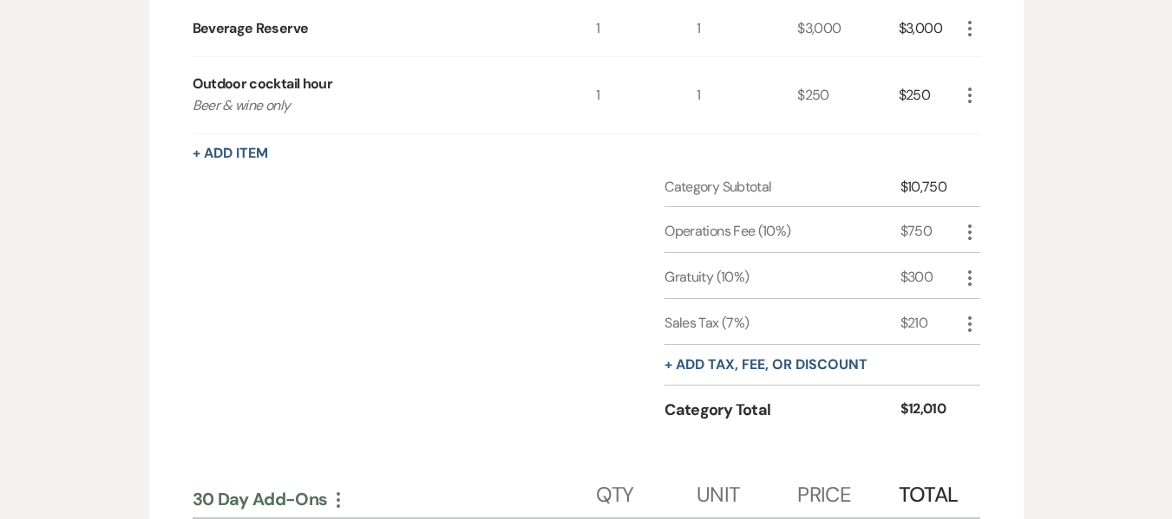
scroll to position [978, 0]
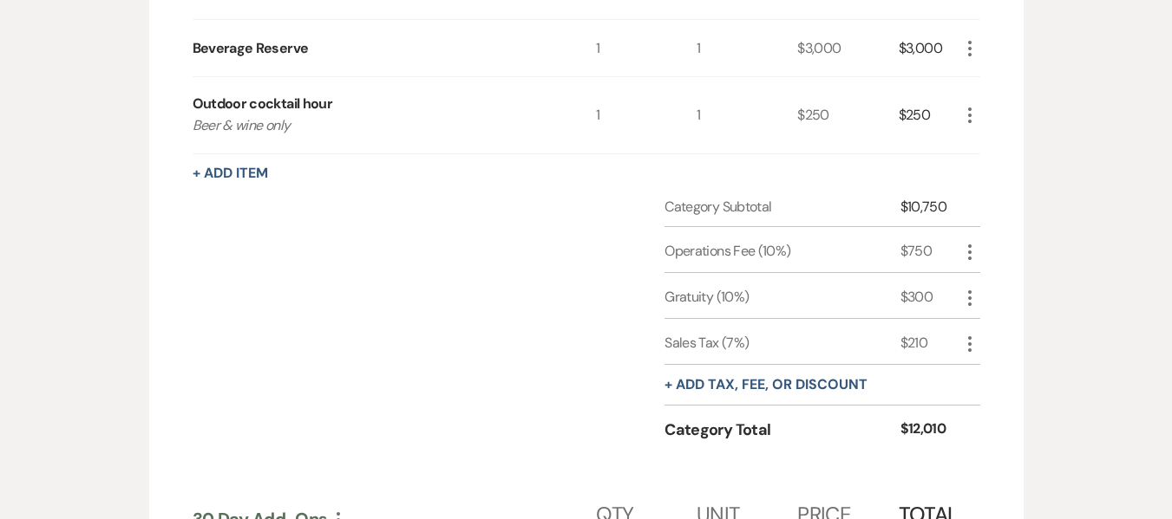
click at [971, 347] on icon "More" at bounding box center [969, 344] width 21 height 21
click at [1019, 384] on button "Pencil Edit" at bounding box center [1004, 378] width 90 height 28
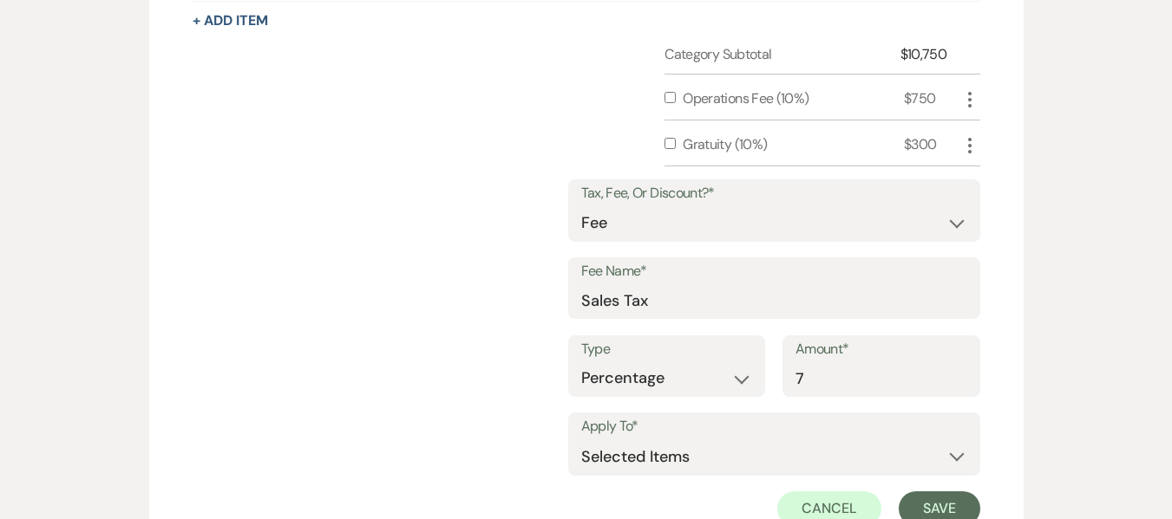
scroll to position [1152, 0]
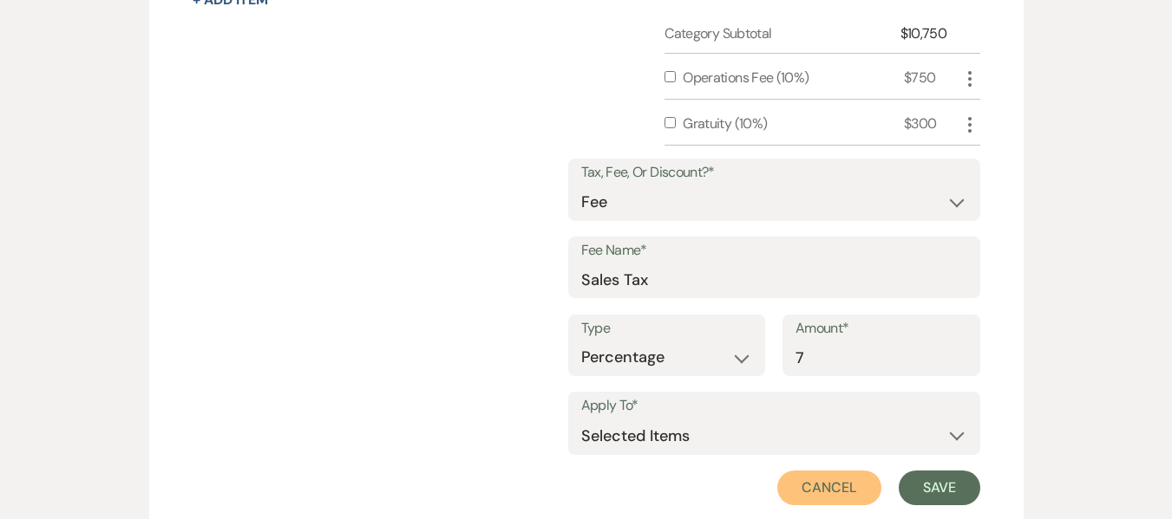
click at [845, 492] on button "Cancel" at bounding box center [829, 488] width 104 height 35
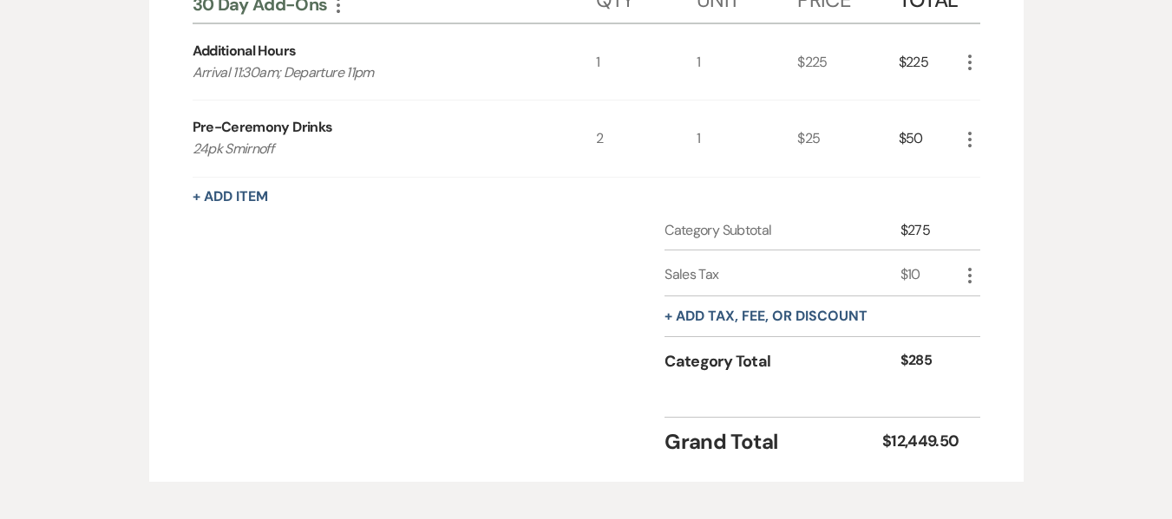
scroll to position [1498, 0]
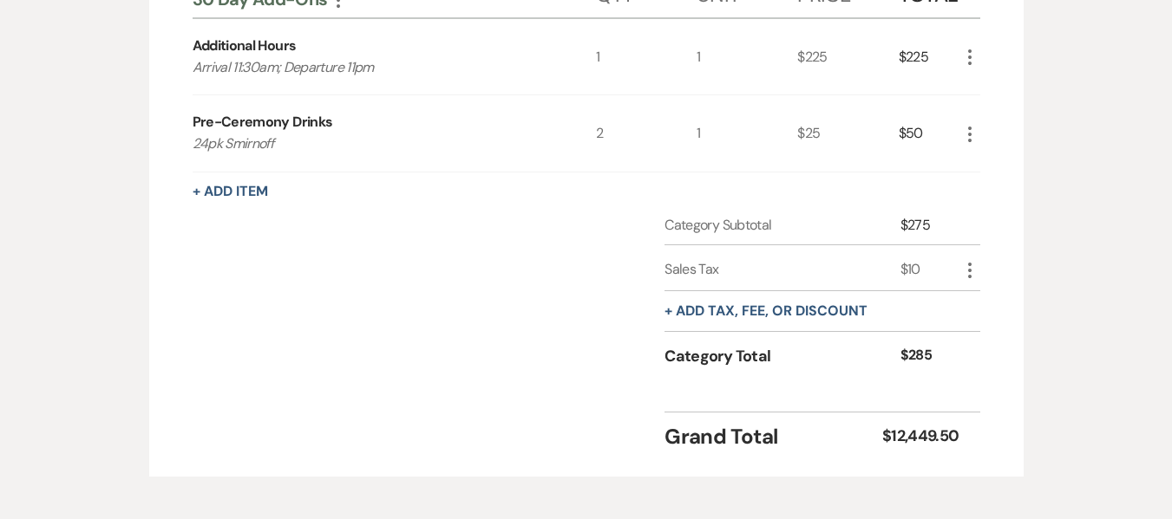
click at [971, 271] on icon "More" at bounding box center [969, 270] width 21 height 21
click at [1001, 301] on button "Pencil Edit" at bounding box center [1004, 305] width 90 height 28
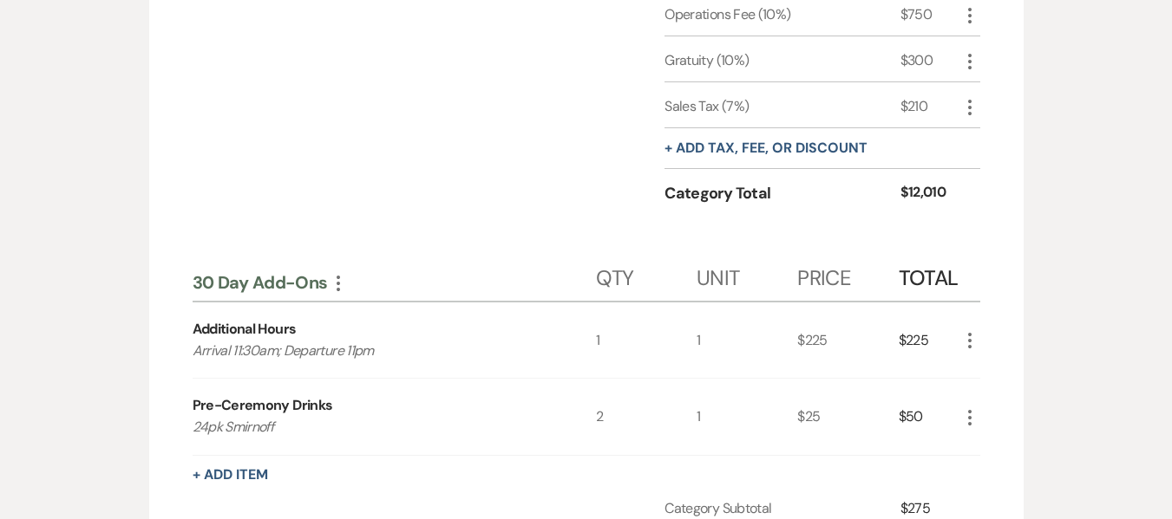
scroll to position [1238, 0]
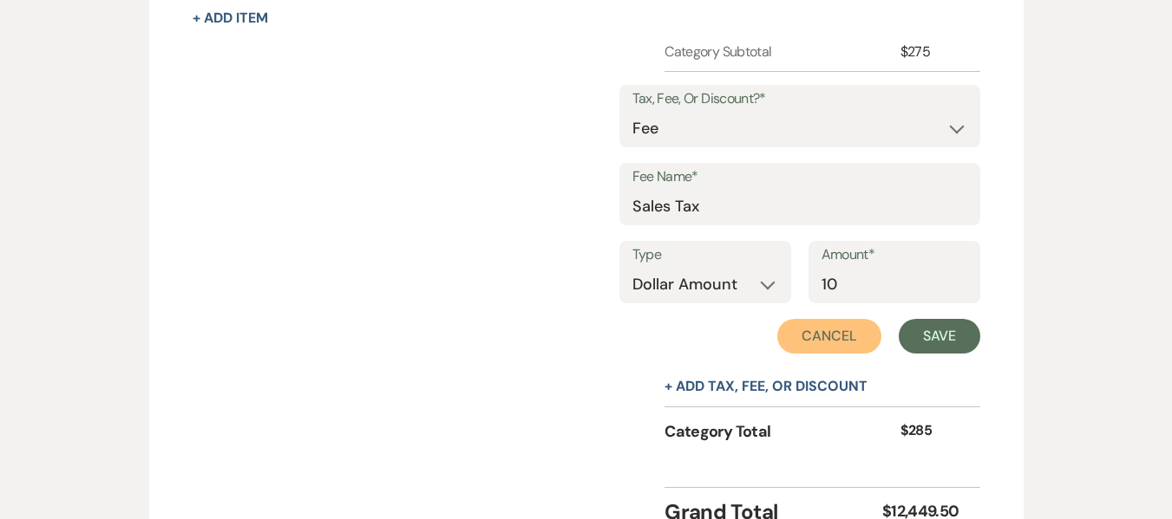
click at [826, 335] on button "Cancel" at bounding box center [829, 336] width 104 height 35
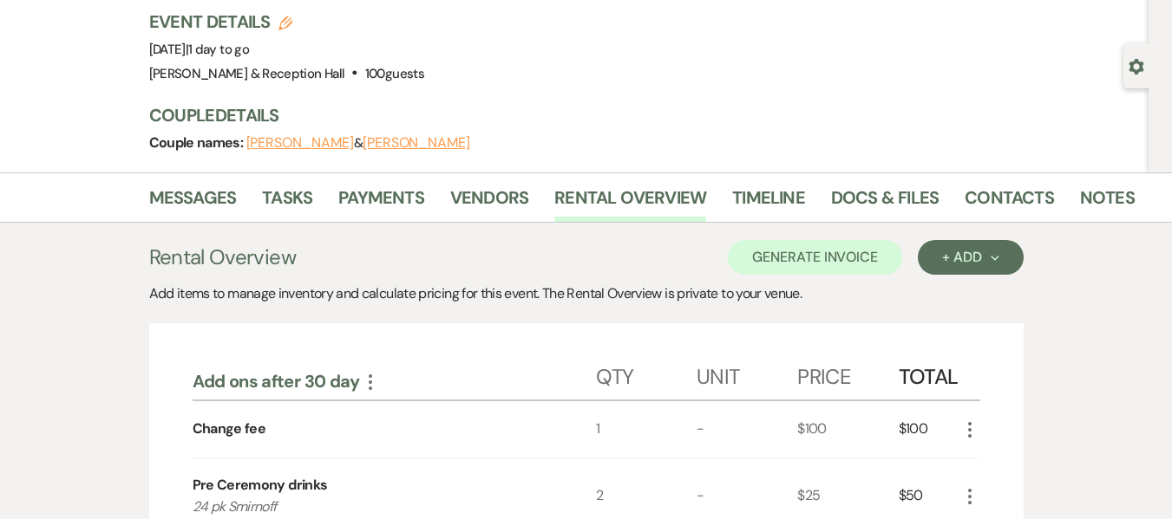
scroll to position [0, 0]
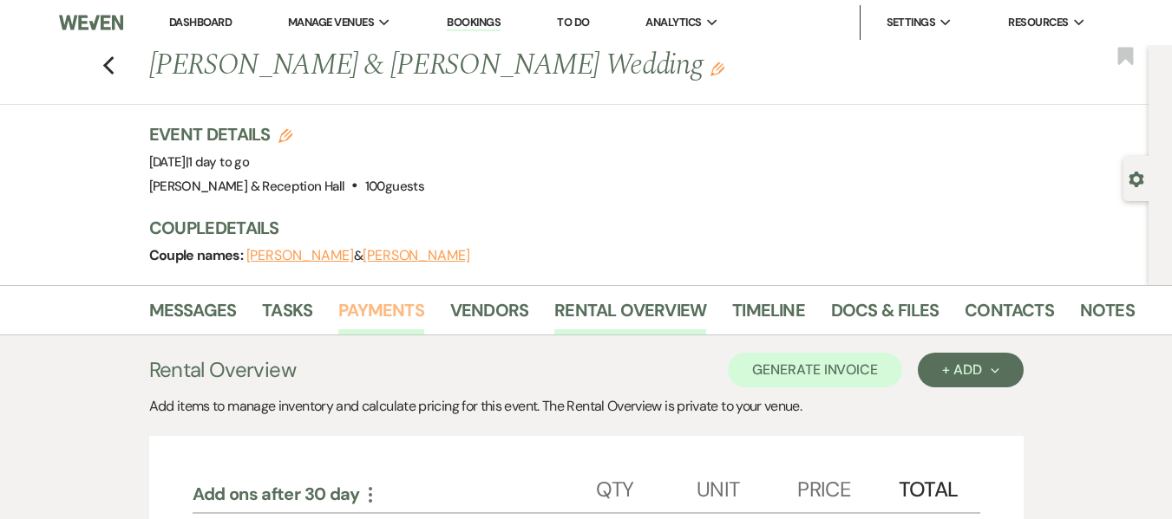
click at [356, 310] on link "Payments" at bounding box center [381, 316] width 86 height 38
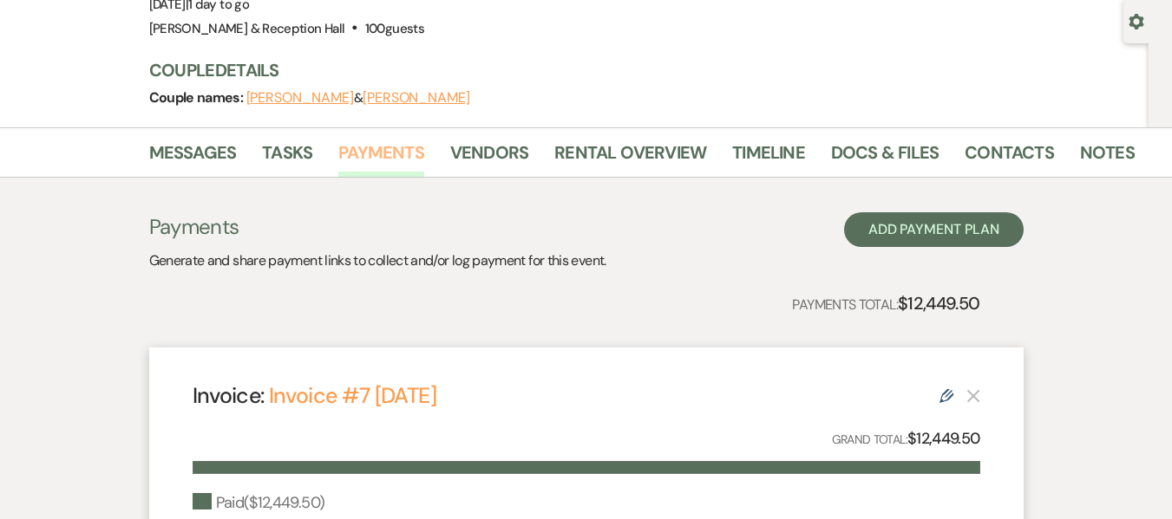
scroll to position [496, 0]
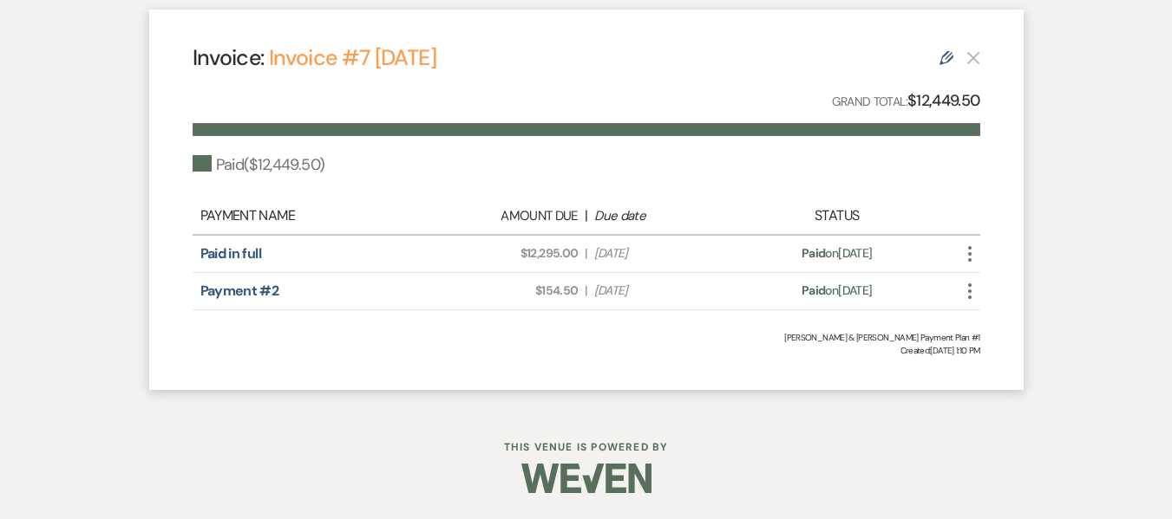
click at [950, 56] on icon "Edit" at bounding box center [946, 58] width 14 height 14
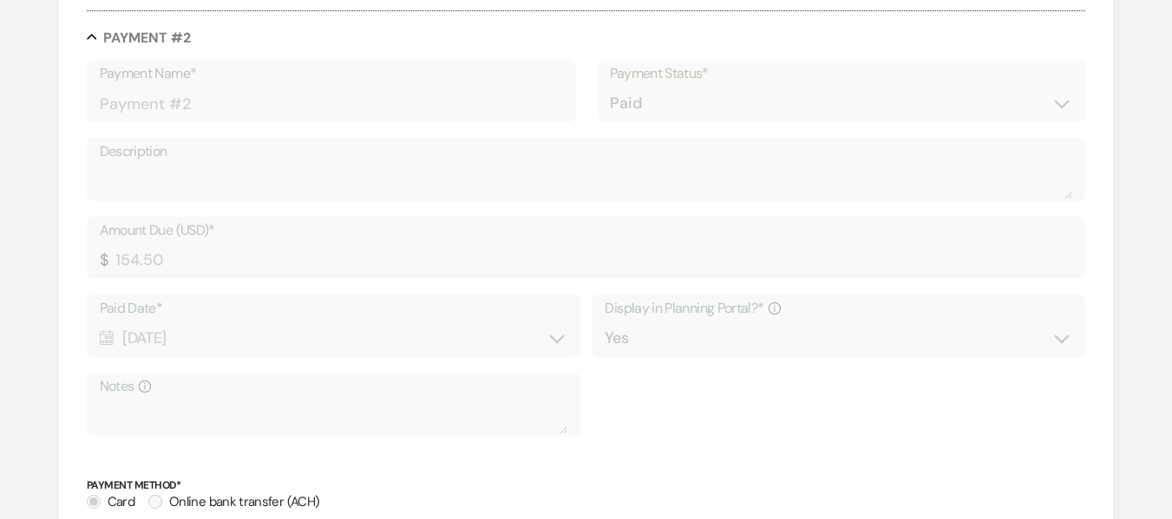
scroll to position [1093, 0]
